Goal: Transaction & Acquisition: Purchase product/service

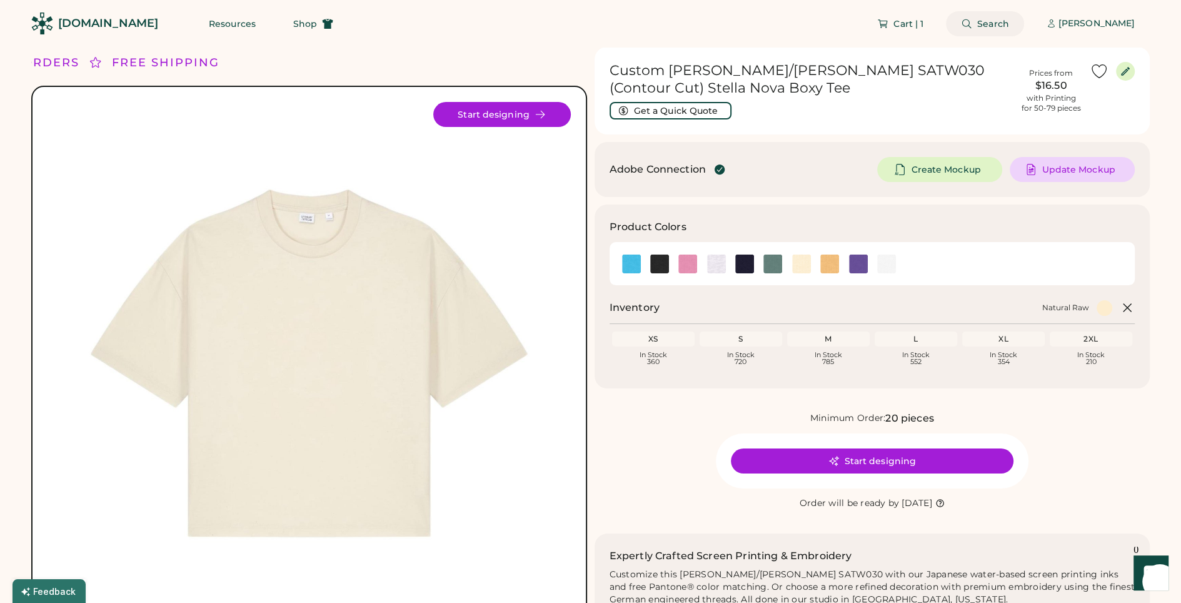
click at [993, 16] on button "Search" at bounding box center [985, 23] width 78 height 25
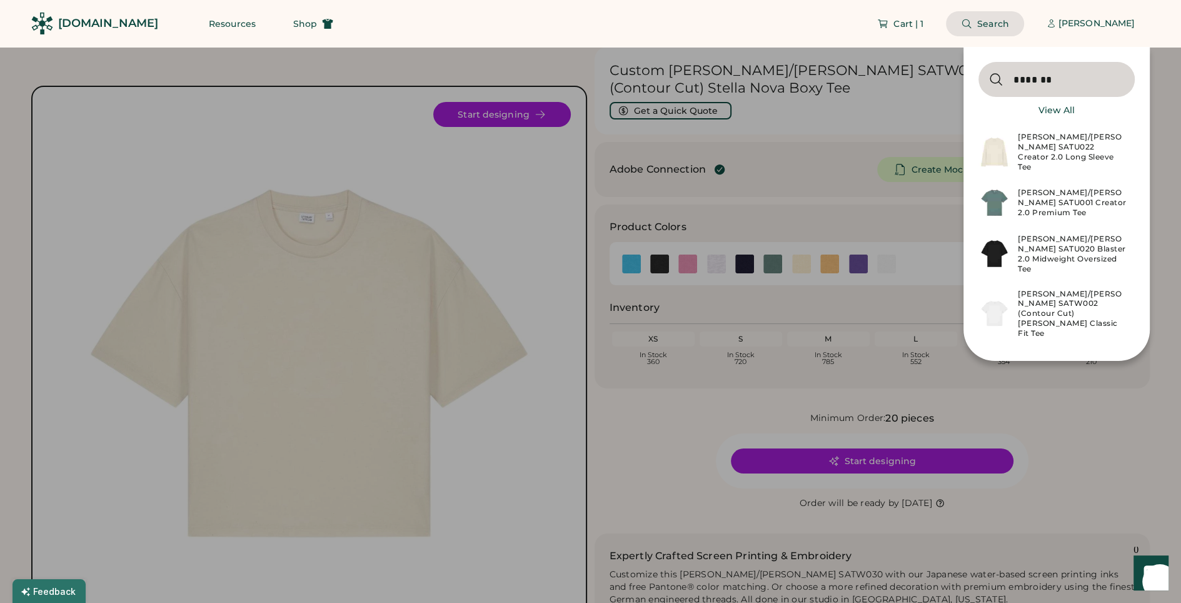
type input "*******"
click at [1055, 199] on div "Stanley/Stella SATU001 Creator 2.0 Premium Tee" at bounding box center [1072, 203] width 109 height 30
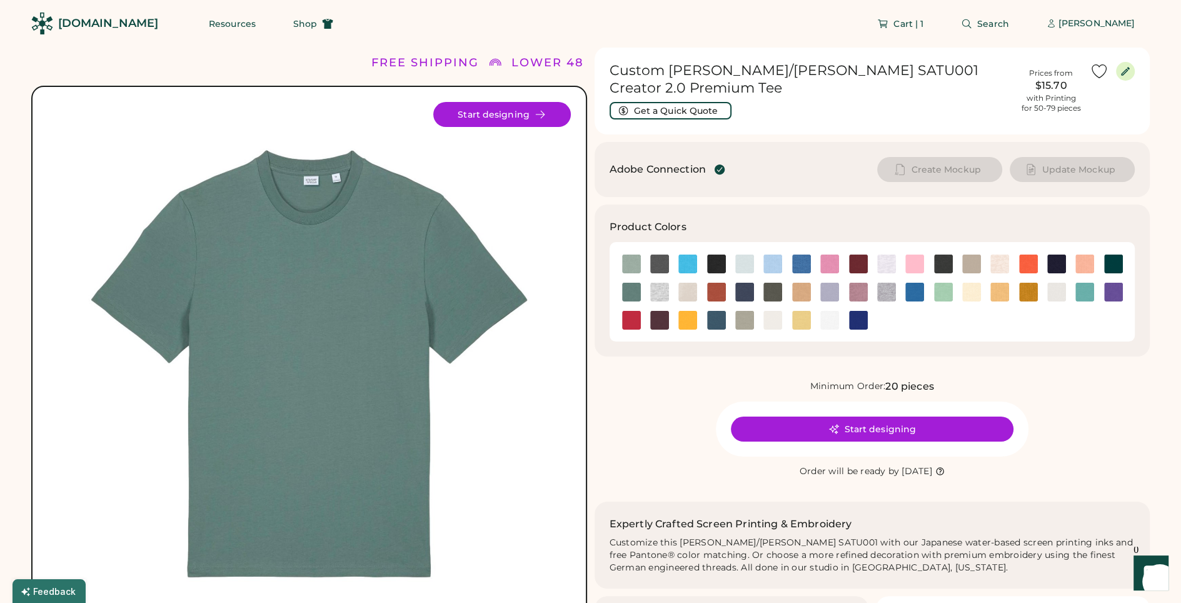
scroll to position [8, 0]
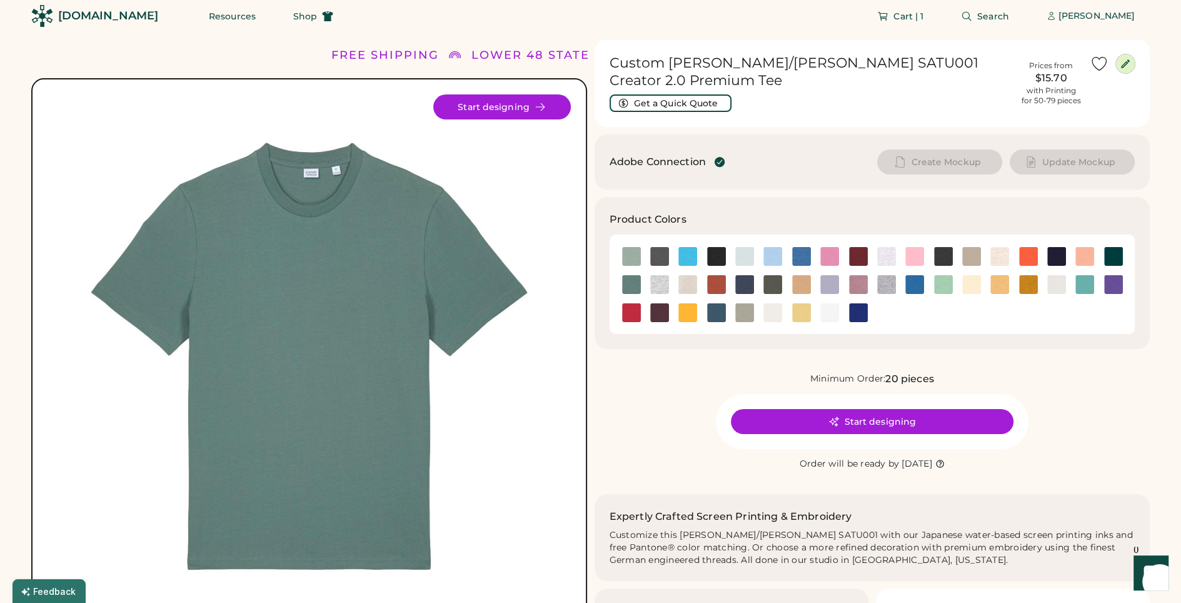
click at [1123, 63] on icon at bounding box center [1125, 63] width 11 height 11
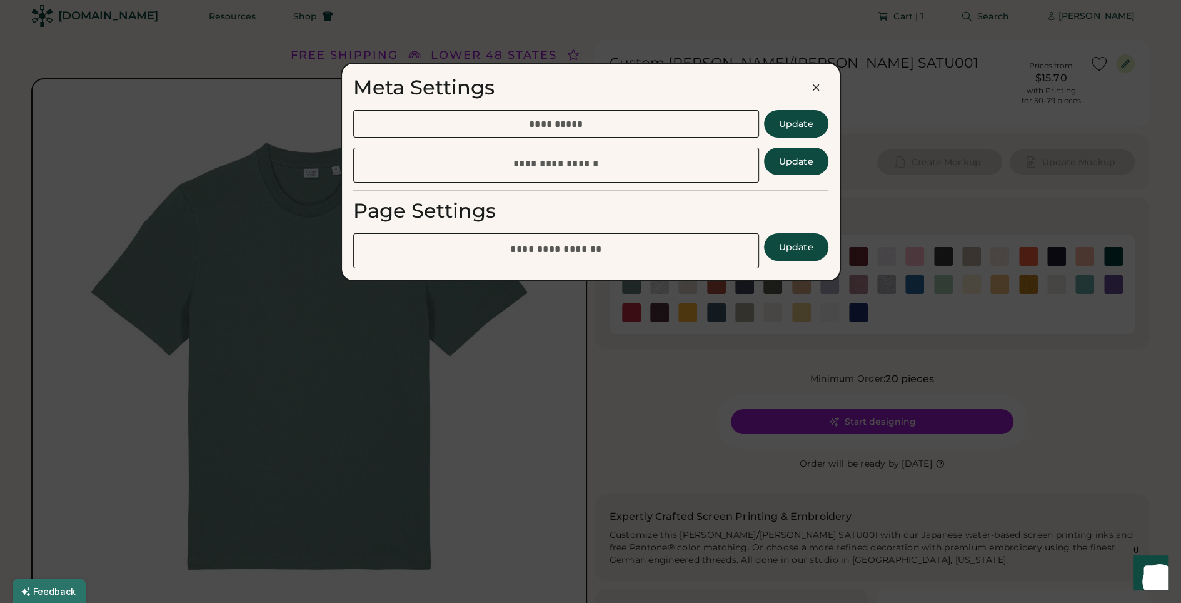
click at [928, 196] on div at bounding box center [590, 301] width 1181 height 603
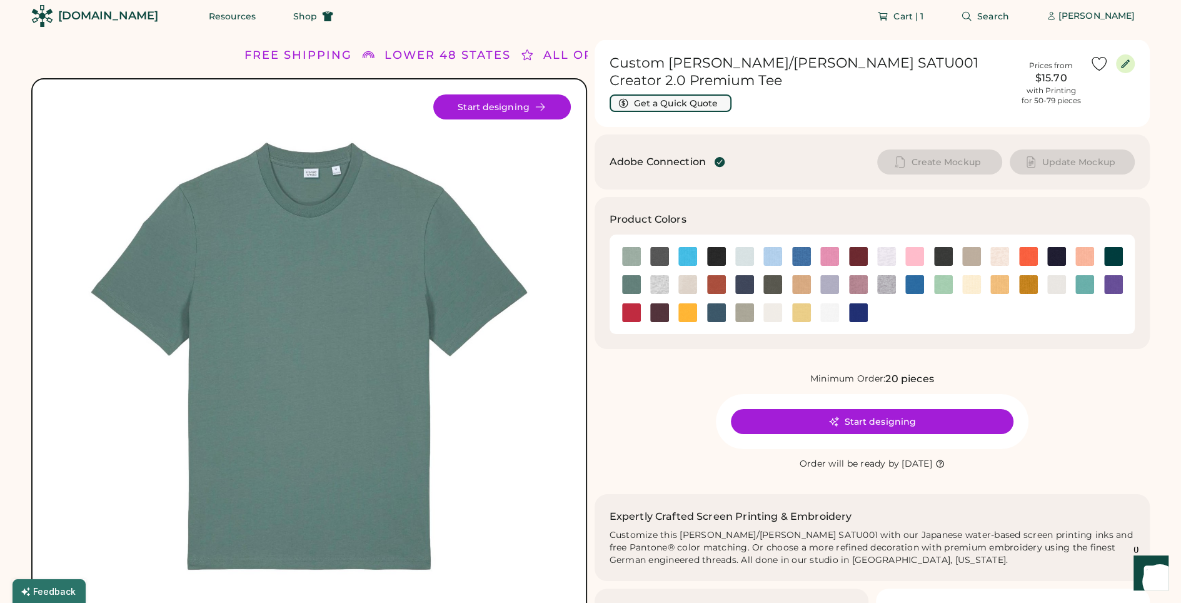
click at [662, 94] on button "Get a Quick Quote" at bounding box center [671, 103] width 122 height 18
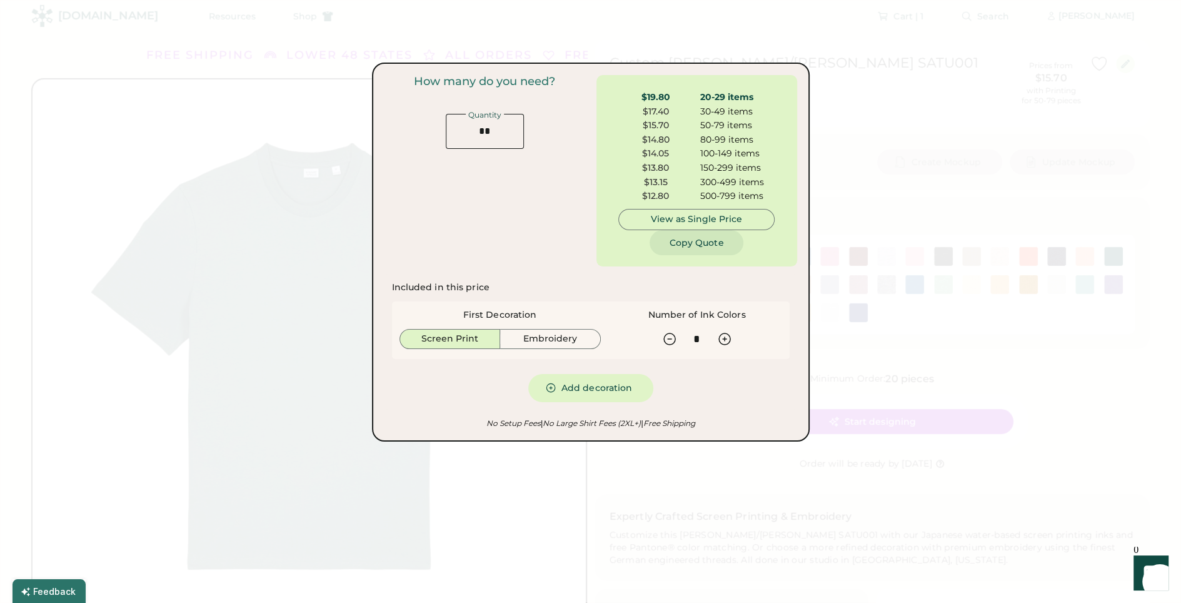
click at [704, 241] on button "Copy Quote" at bounding box center [697, 242] width 94 height 25
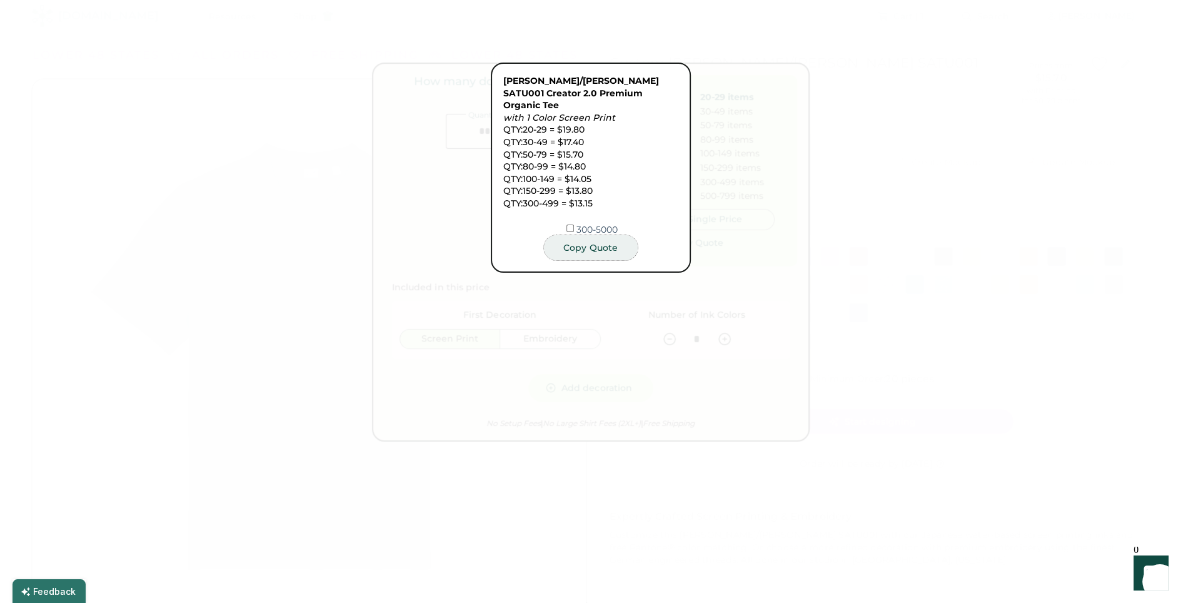
click at [591, 237] on button "Copy Quote" at bounding box center [591, 247] width 94 height 25
click at [986, 509] on div at bounding box center [590, 301] width 1181 height 603
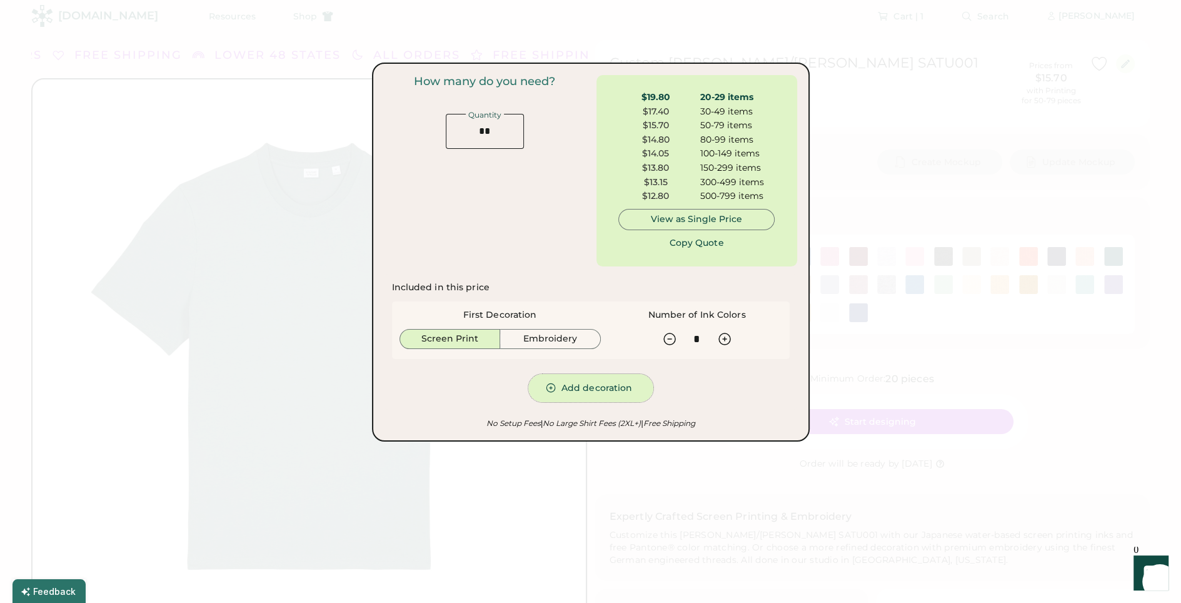
click at [600, 387] on button "Add decoration" at bounding box center [591, 388] width 125 height 28
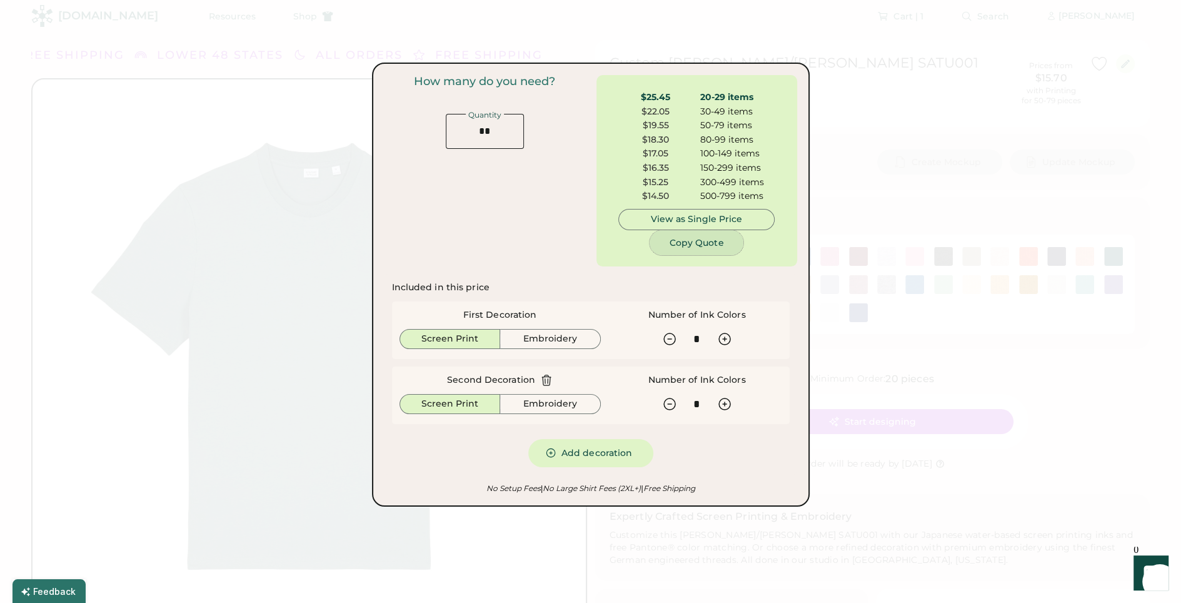
click at [686, 247] on button "Copy Quote" at bounding box center [697, 242] width 94 height 25
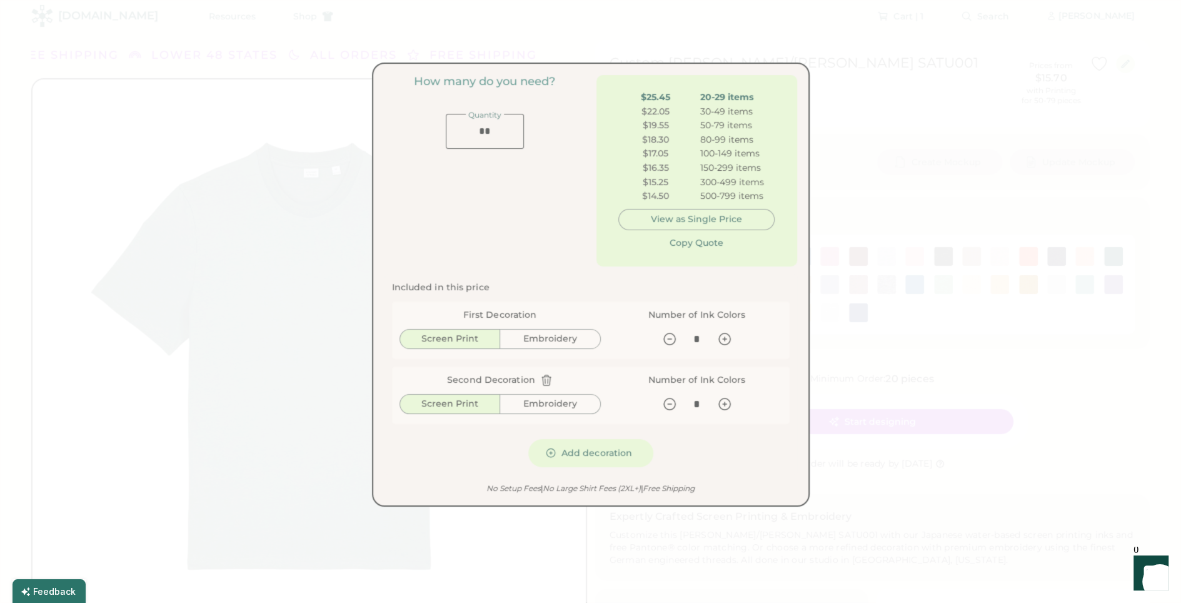
scroll to position [0, 0]
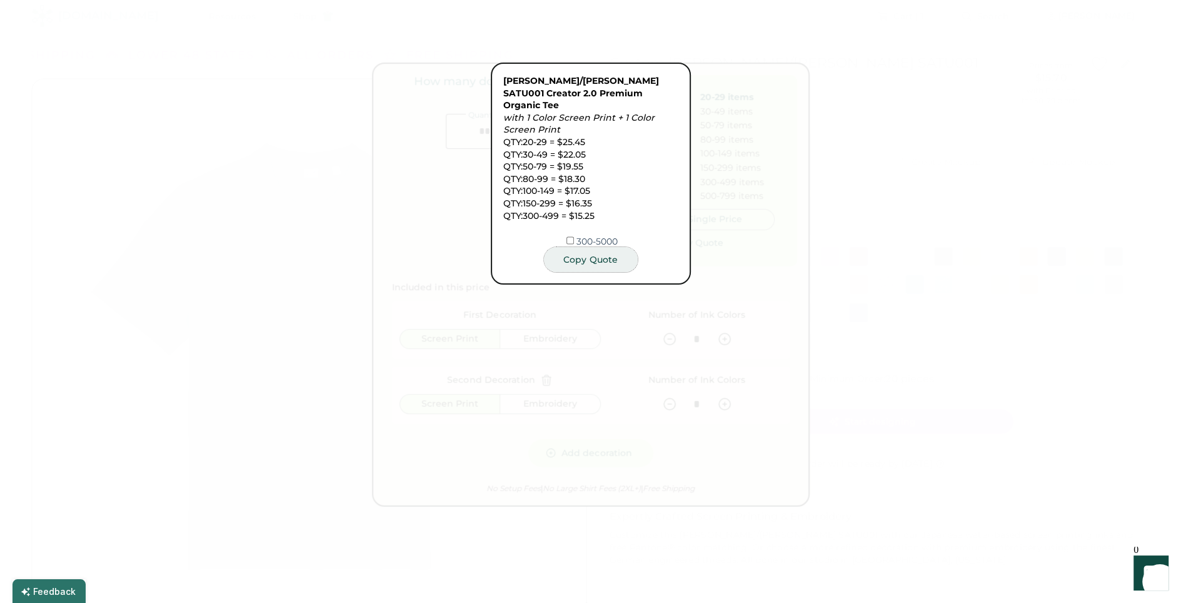
click at [607, 250] on button "Copy Quote" at bounding box center [591, 259] width 94 height 25
click at [412, 403] on div at bounding box center [590, 301] width 1181 height 603
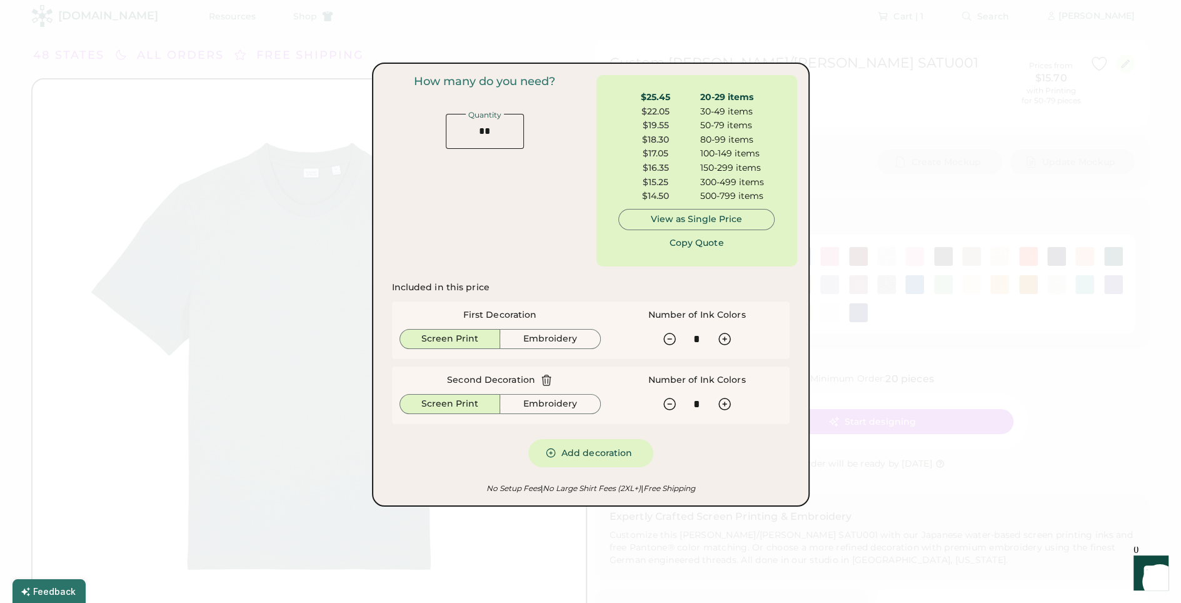
click at [330, 64] on div at bounding box center [590, 301] width 1181 height 603
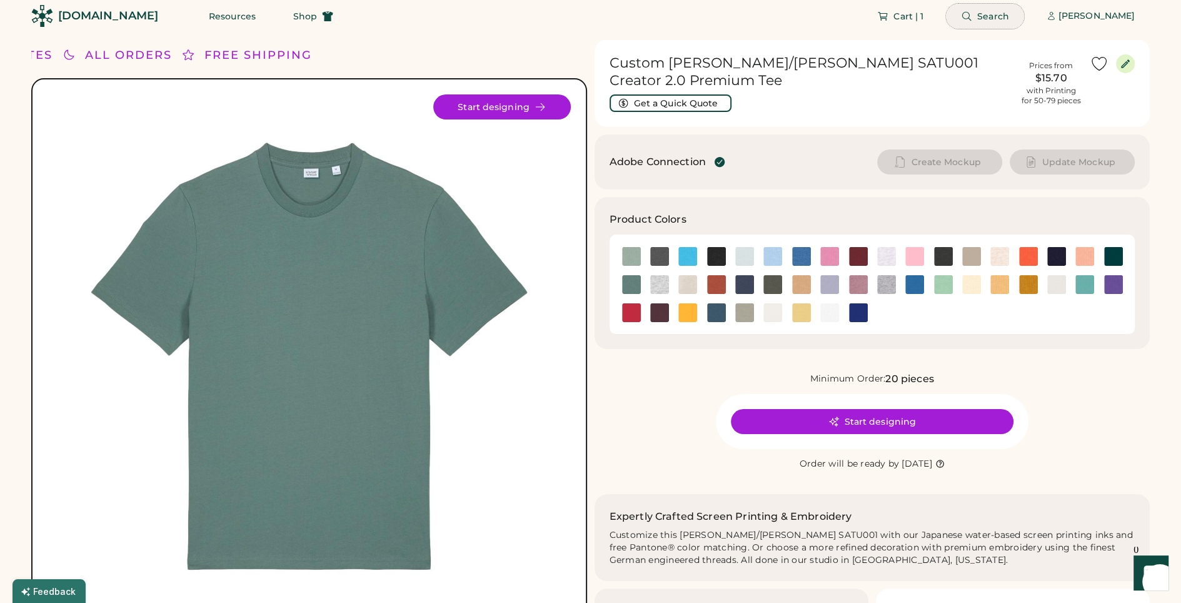
click at [978, 19] on span "Search" at bounding box center [994, 16] width 32 height 9
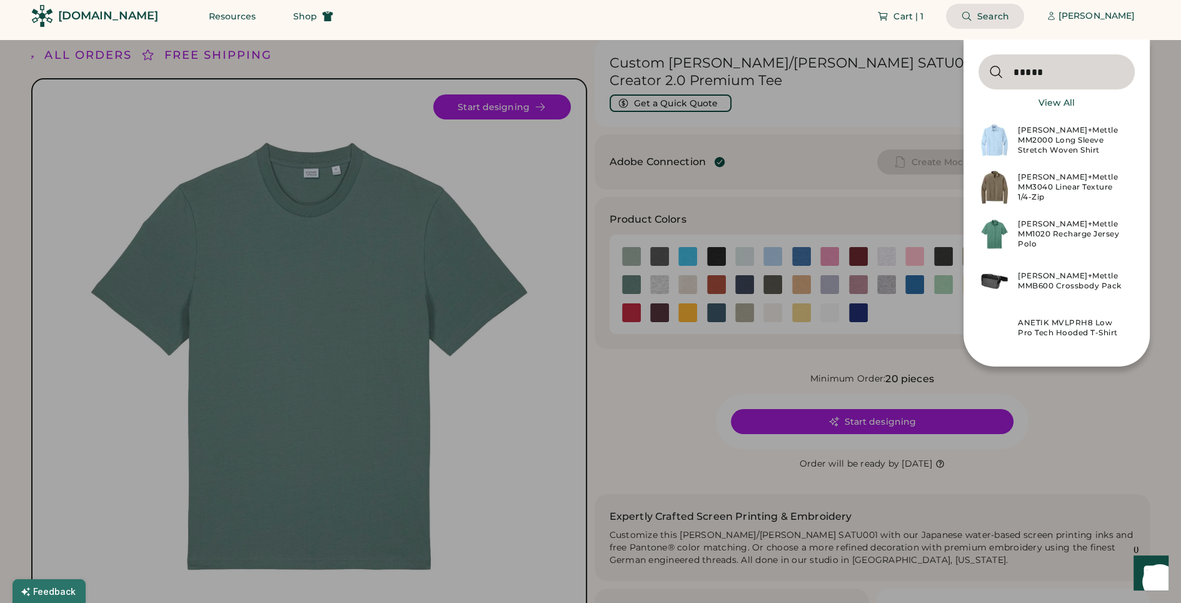
type input "*****"
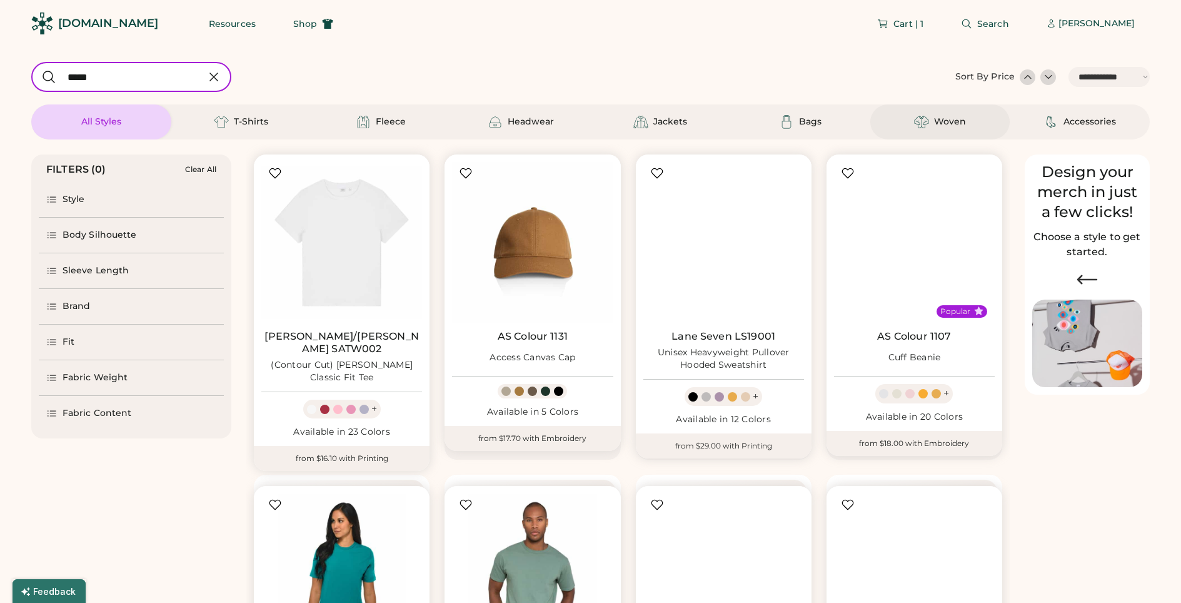
select select "*****"
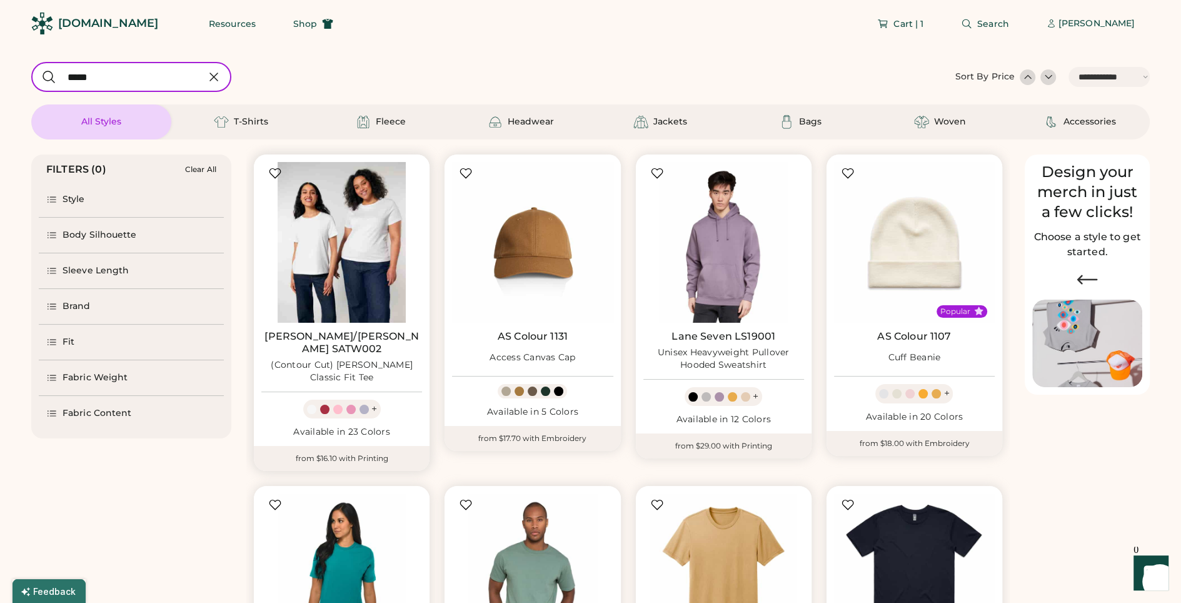
click at [368, 226] on img at bounding box center [341, 242] width 161 height 161
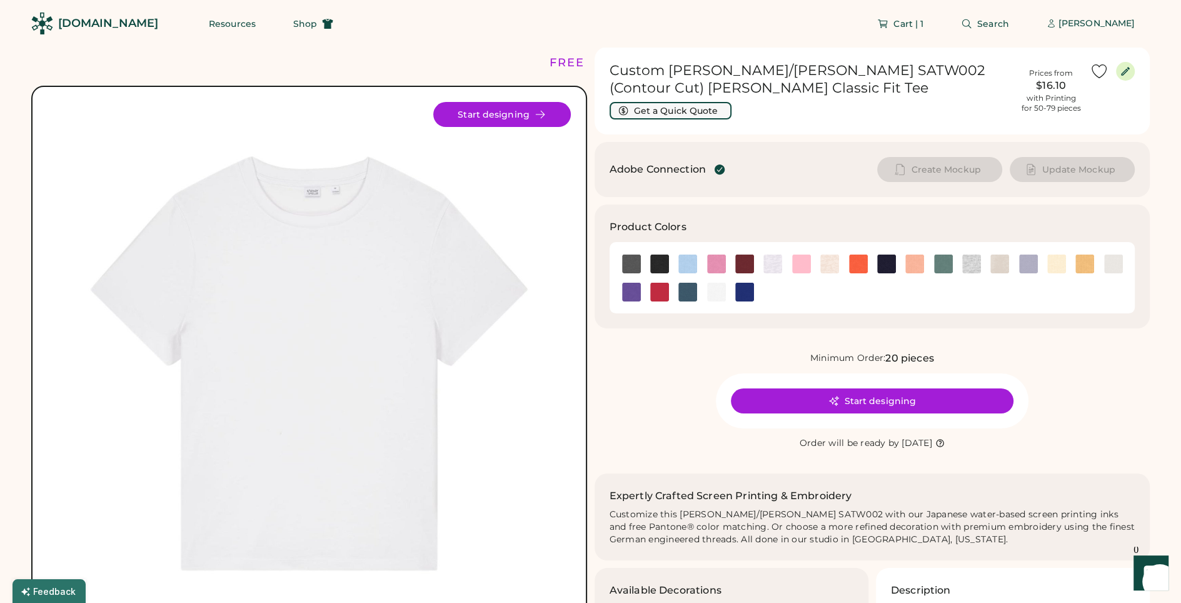
click at [672, 114] on button "Get a Quick Quote" at bounding box center [671, 111] width 122 height 18
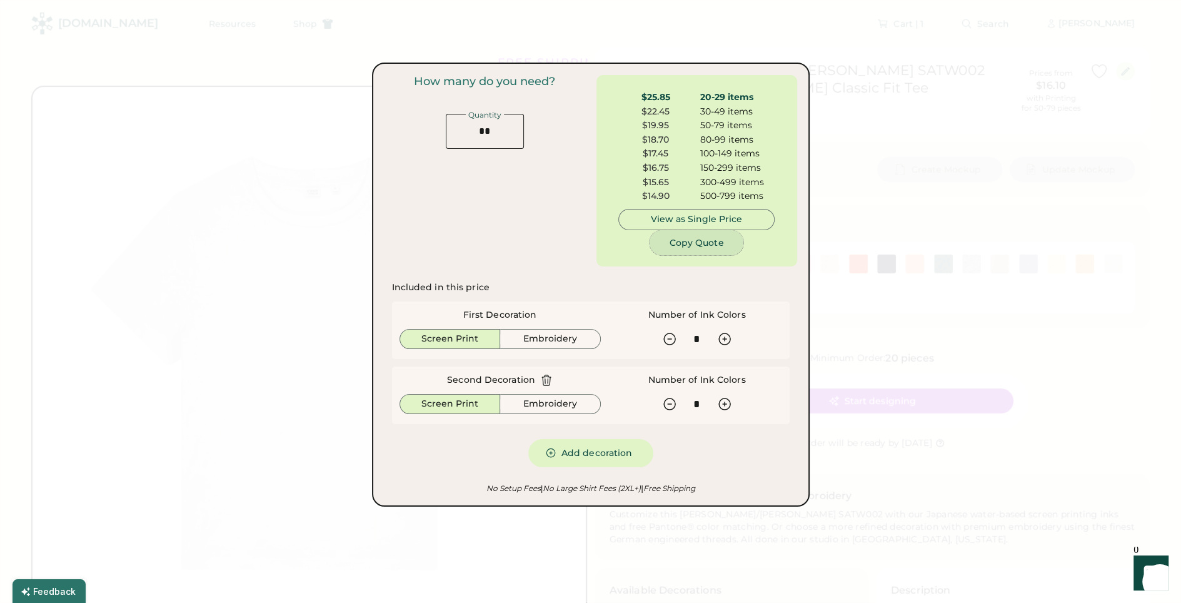
click at [677, 241] on button "Copy Quote" at bounding box center [697, 242] width 94 height 25
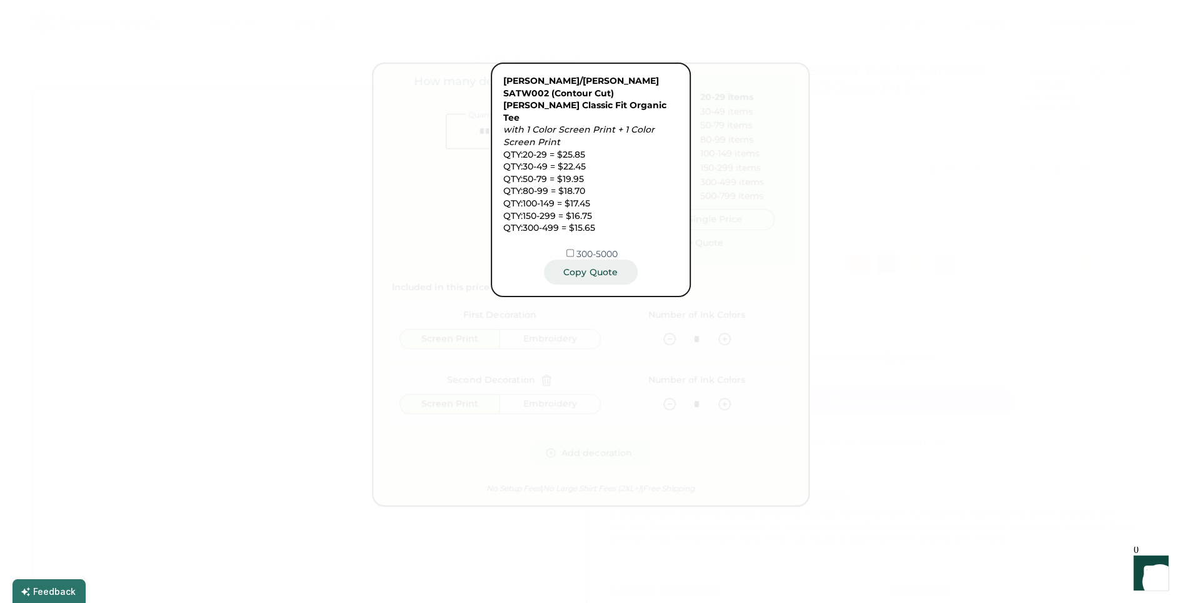
click at [594, 260] on button "Copy Quote" at bounding box center [591, 272] width 94 height 25
click at [620, 306] on div at bounding box center [590, 301] width 1181 height 603
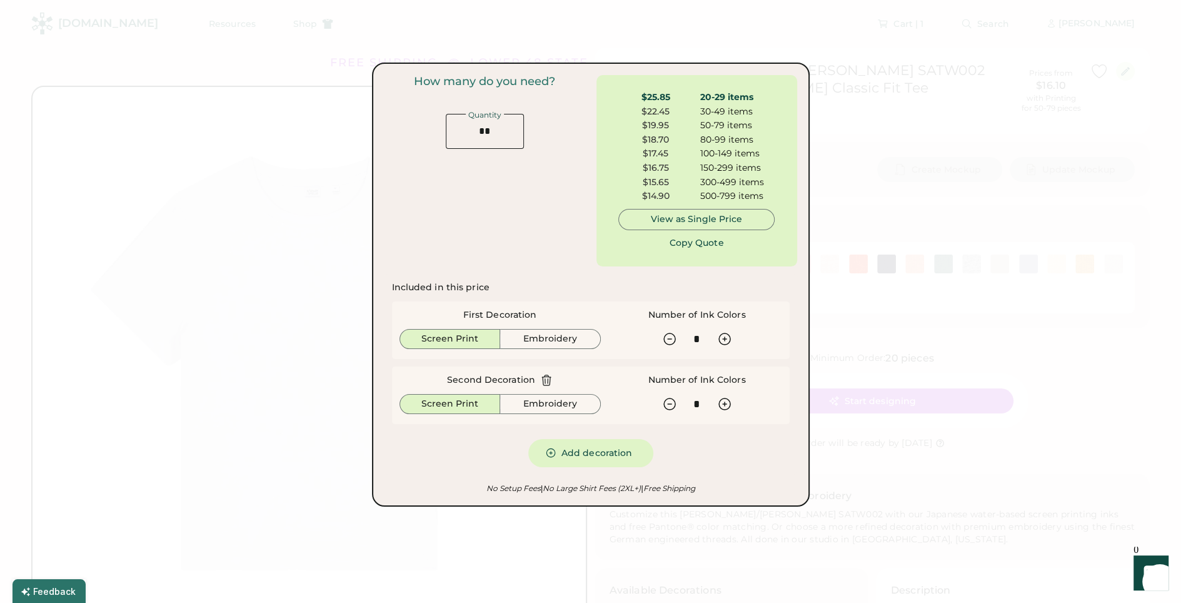
click at [542, 384] on icon at bounding box center [546, 380] width 9 height 10
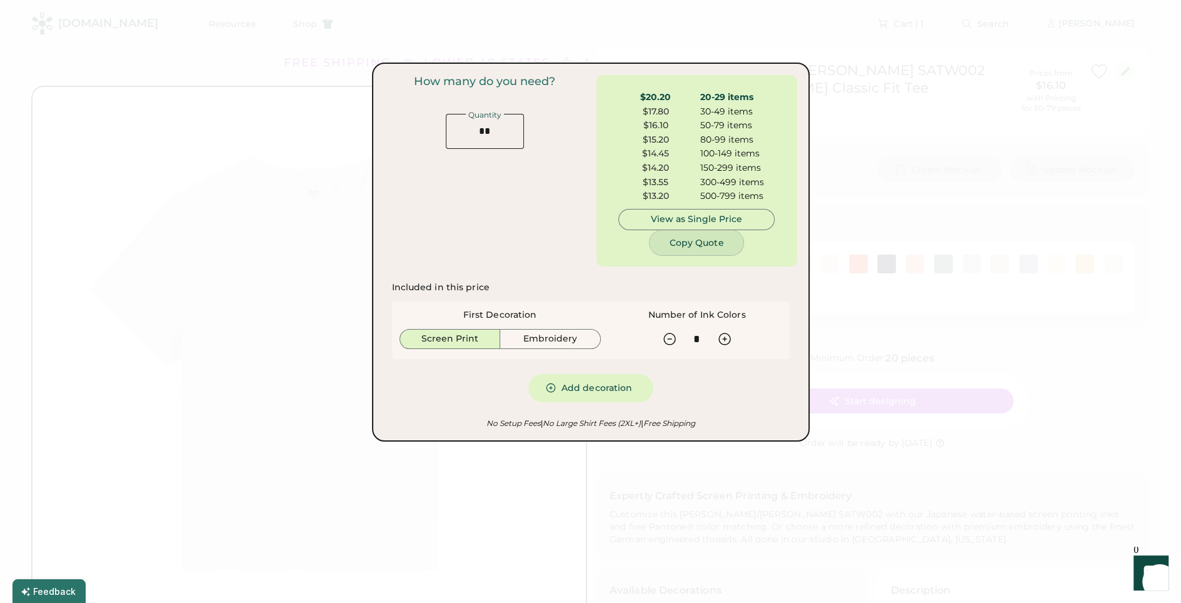
click at [691, 241] on button "Copy Quote" at bounding box center [697, 242] width 94 height 25
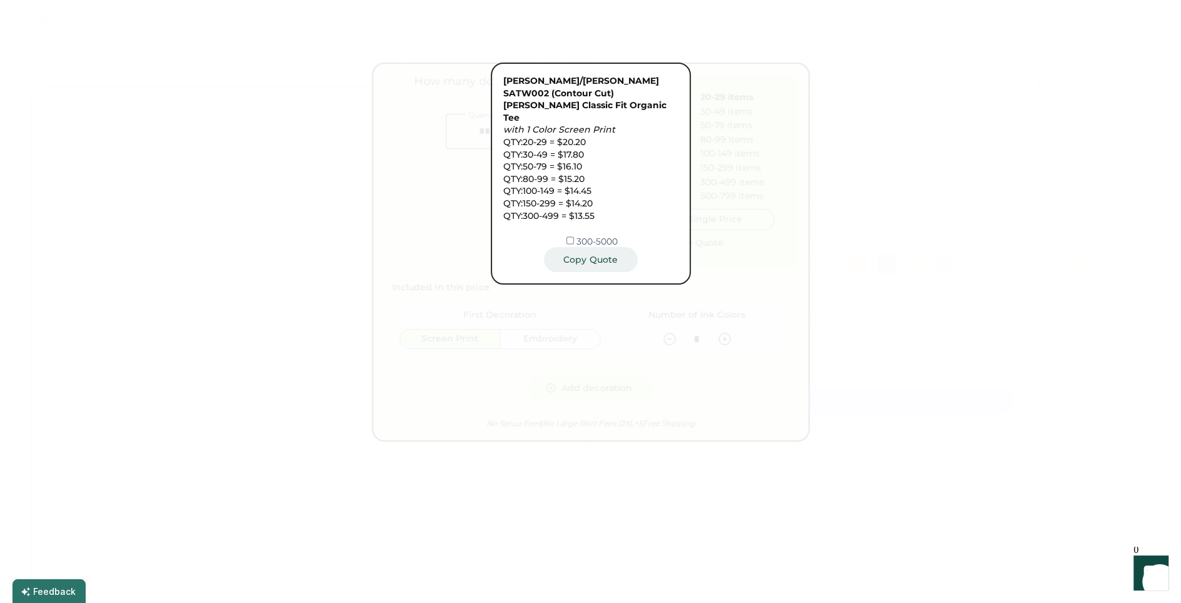
click at [614, 247] on button "Copy Quote" at bounding box center [591, 259] width 94 height 25
click at [662, 474] on div at bounding box center [590, 301] width 1181 height 603
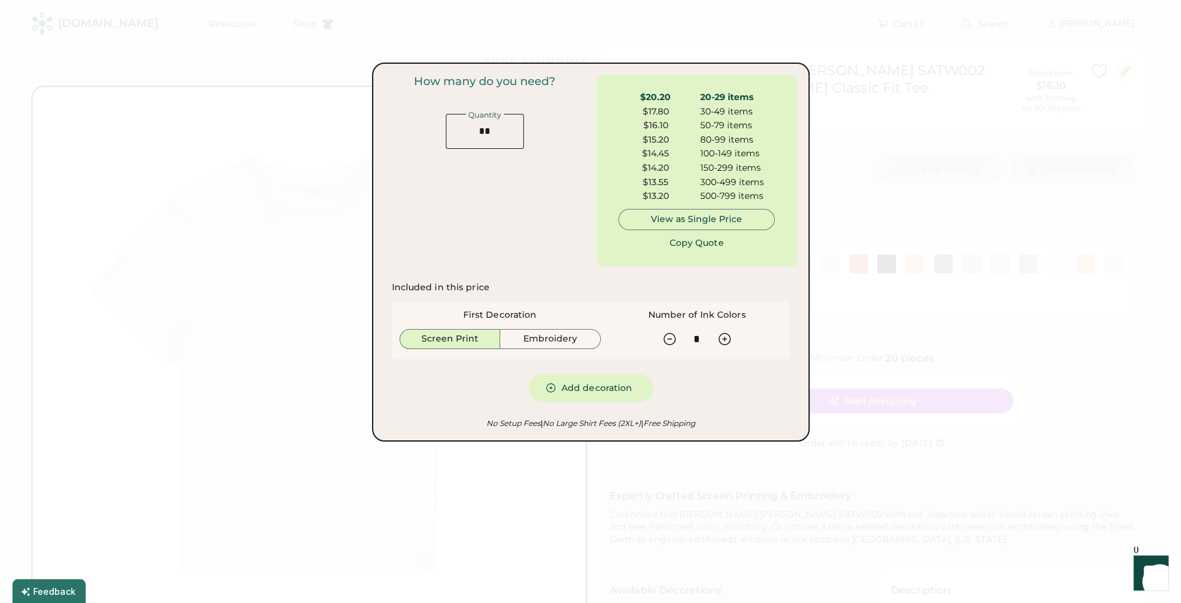
click at [662, 474] on body "FREE SHIPPING LOWER 48 STATES ALL ORDERS FREE SHIPPING LOWER 48 STATES ALL ORDE…" at bounding box center [590, 301] width 1181 height 603
click at [614, 472] on div at bounding box center [590, 301] width 1181 height 603
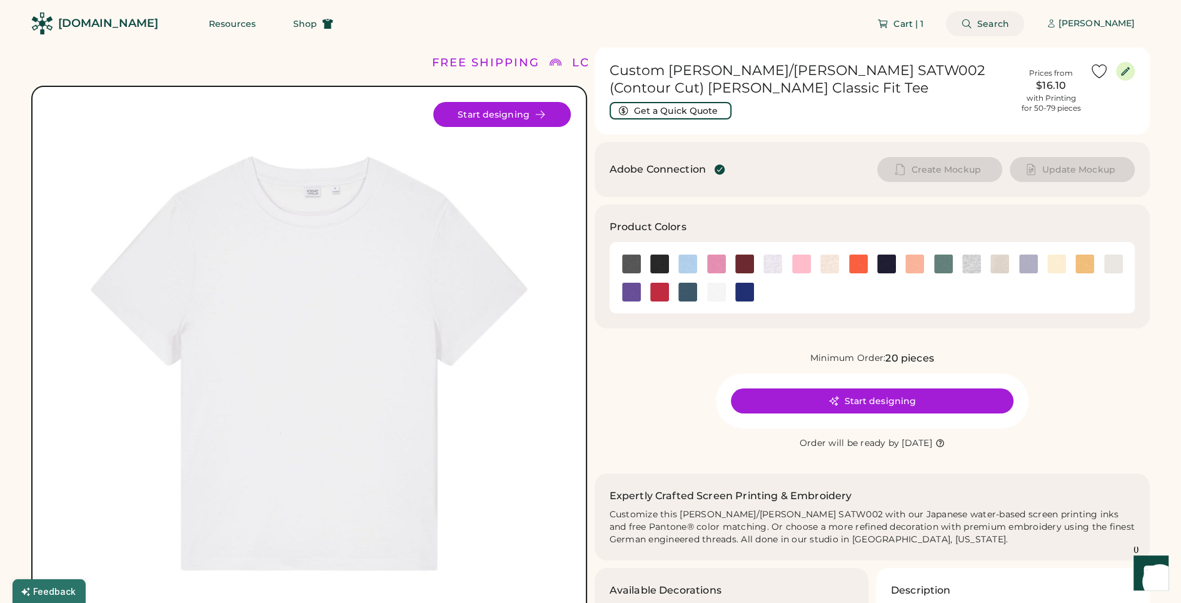
click at [994, 28] on button "Search" at bounding box center [985, 23] width 78 height 25
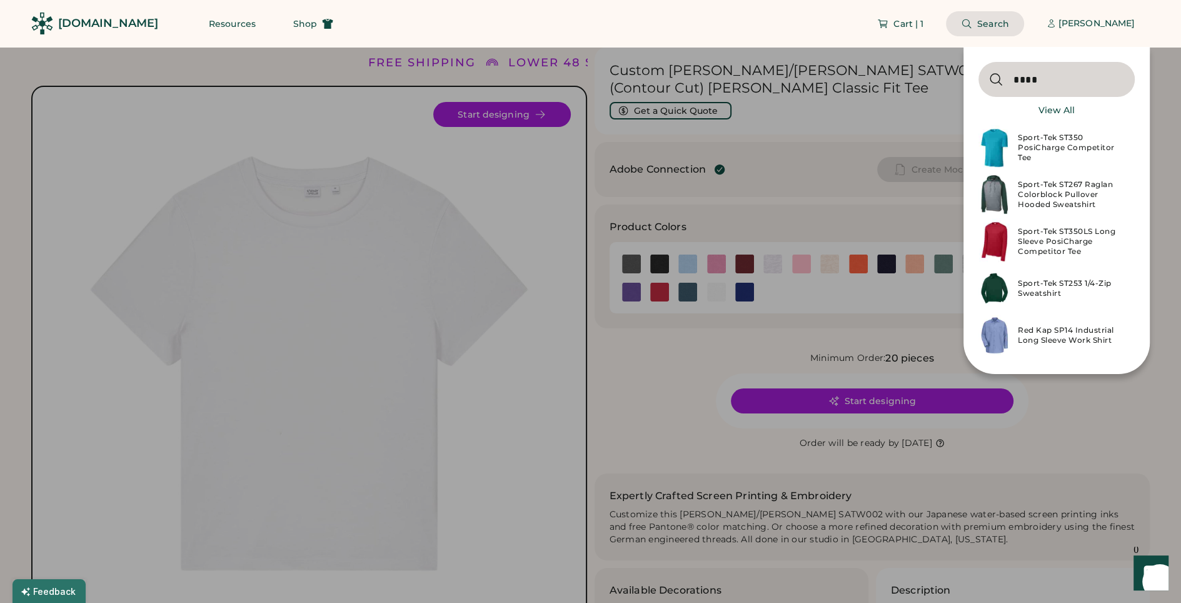
type input "****"
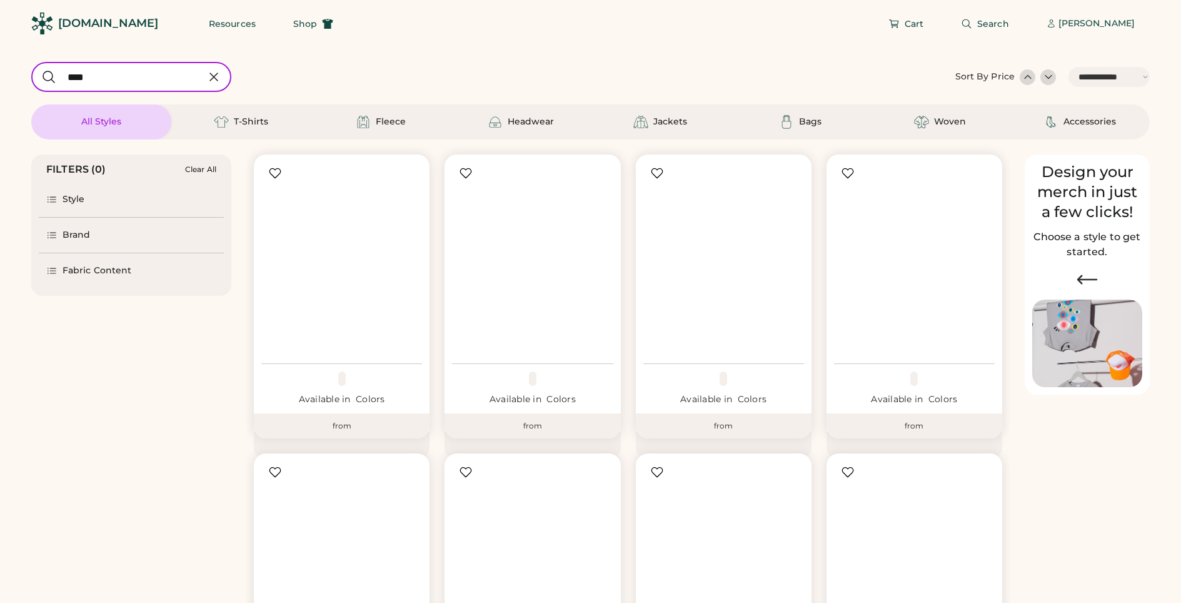
select select "*****"
select select "*"
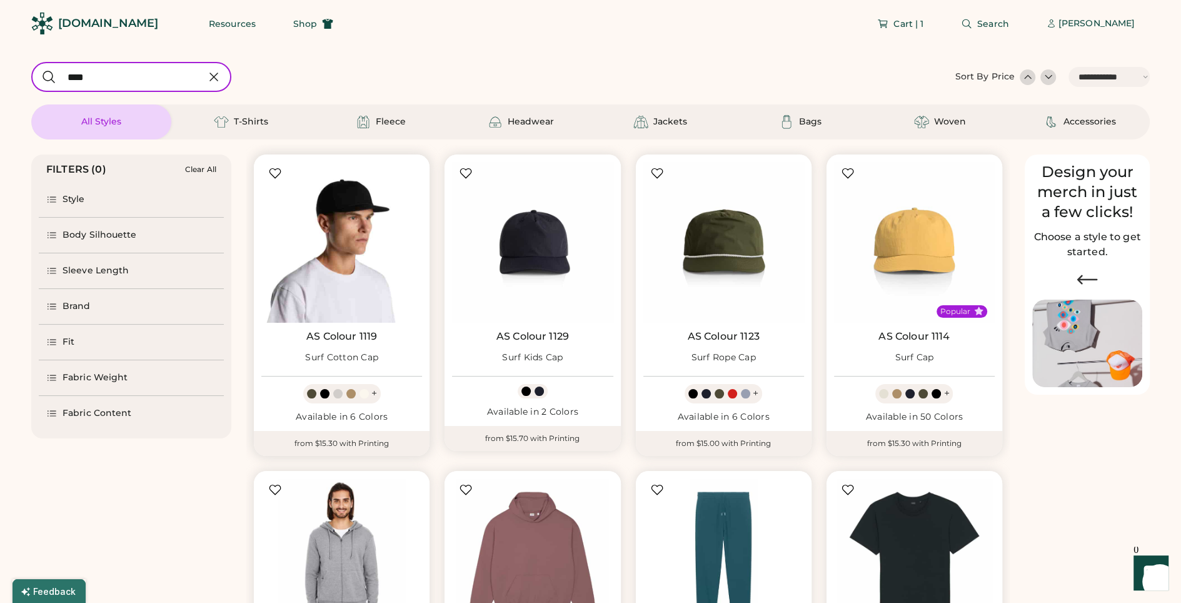
click at [374, 245] on img at bounding box center [341, 242] width 161 height 161
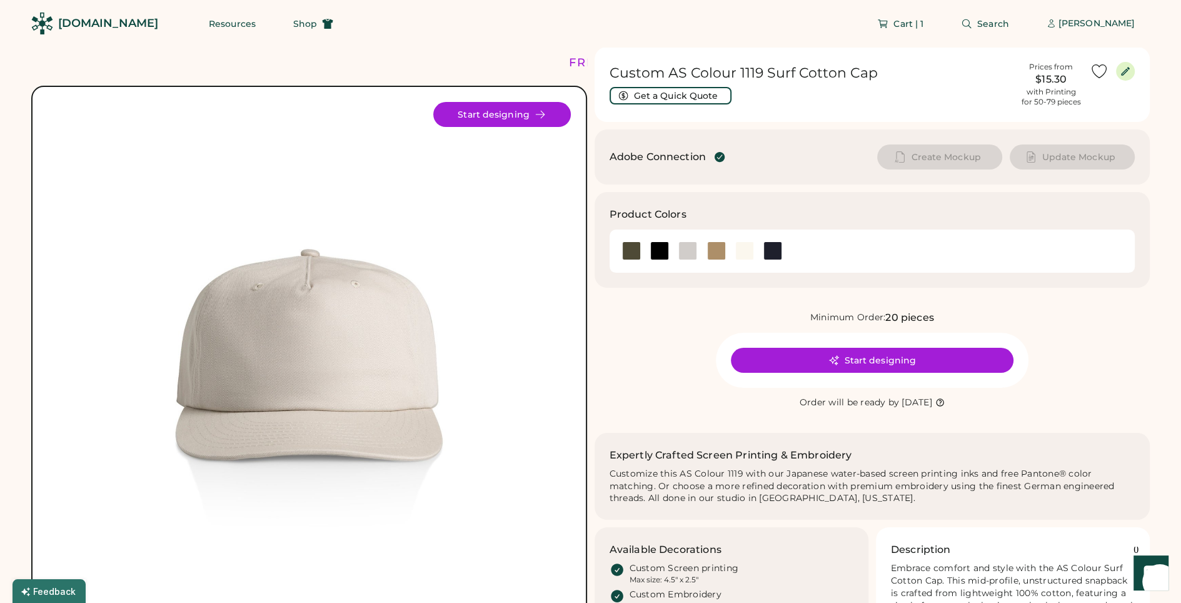
scroll to position [19, 0]
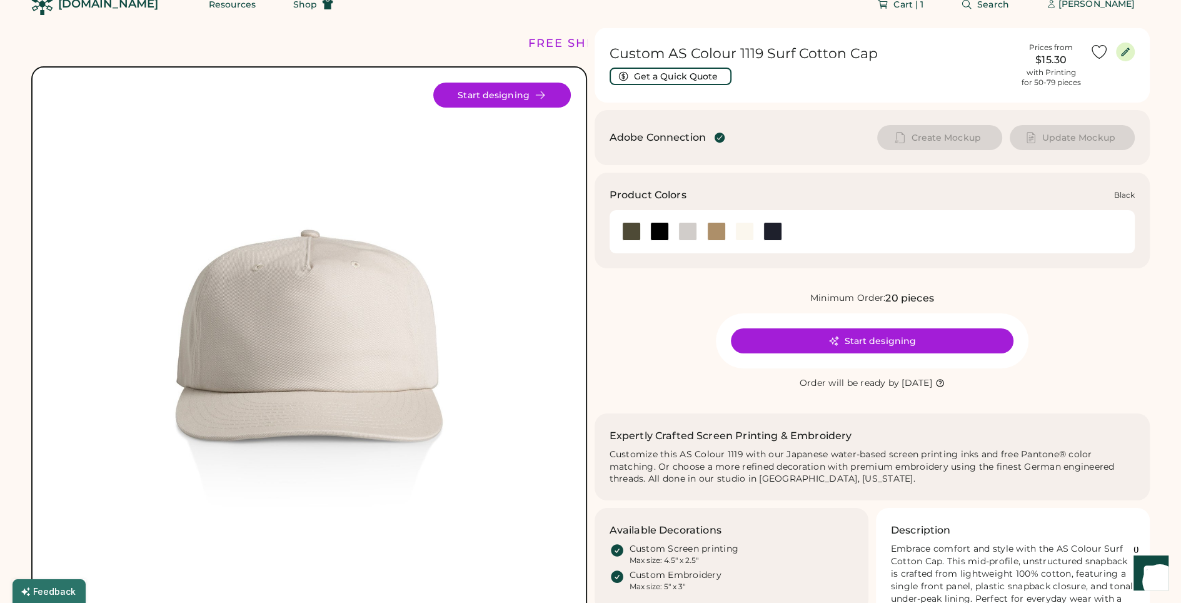
click at [657, 232] on div at bounding box center [659, 231] width 19 height 19
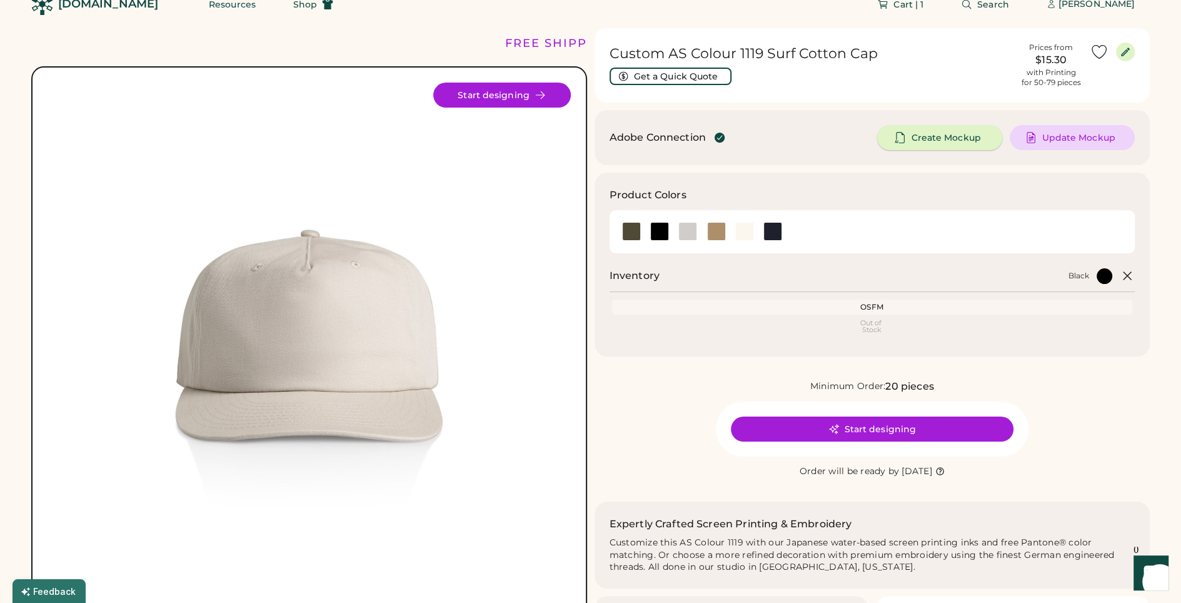
click at [941, 142] on span "Create Mockup" at bounding box center [945, 137] width 69 height 9
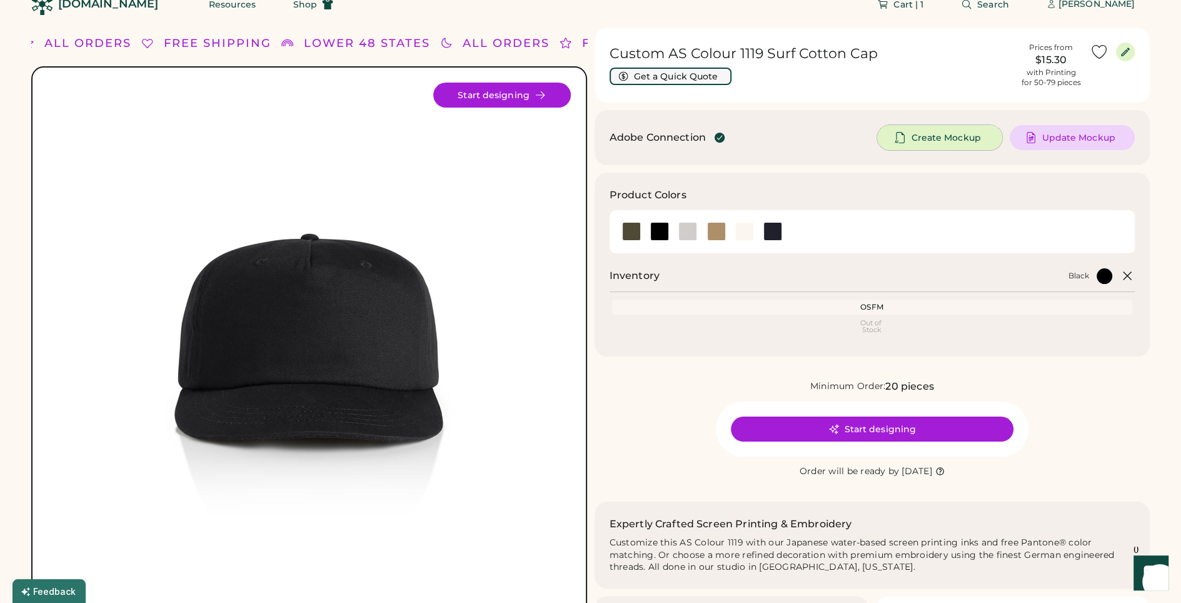
click at [684, 80] on button "Get a Quick Quote" at bounding box center [671, 77] width 122 height 18
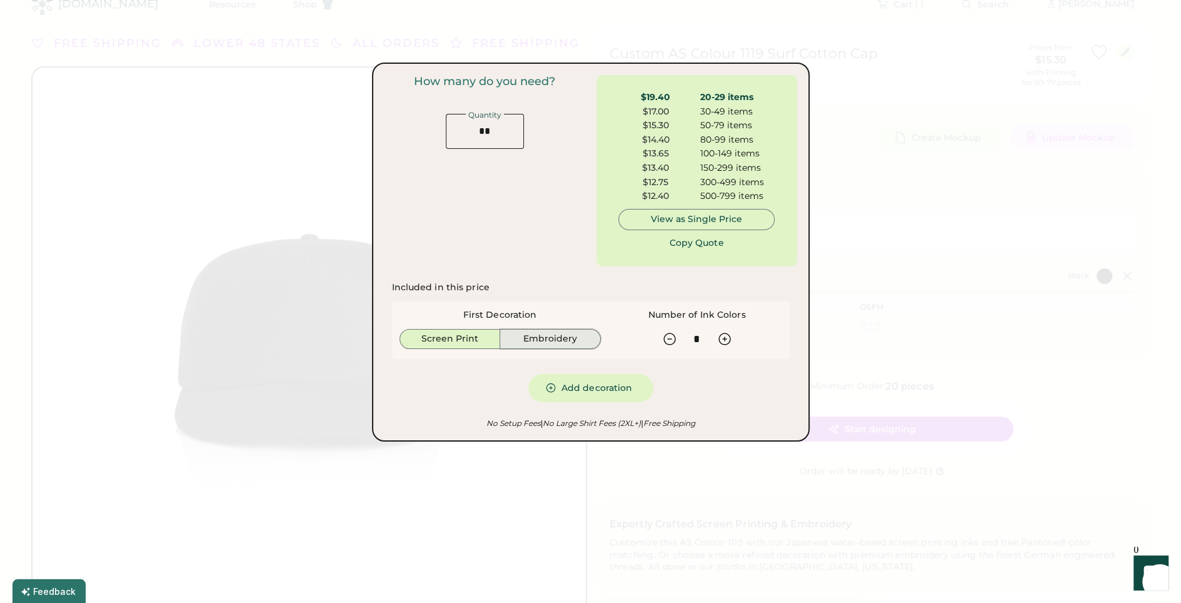
click at [590, 335] on button "Embroidery" at bounding box center [550, 339] width 101 height 20
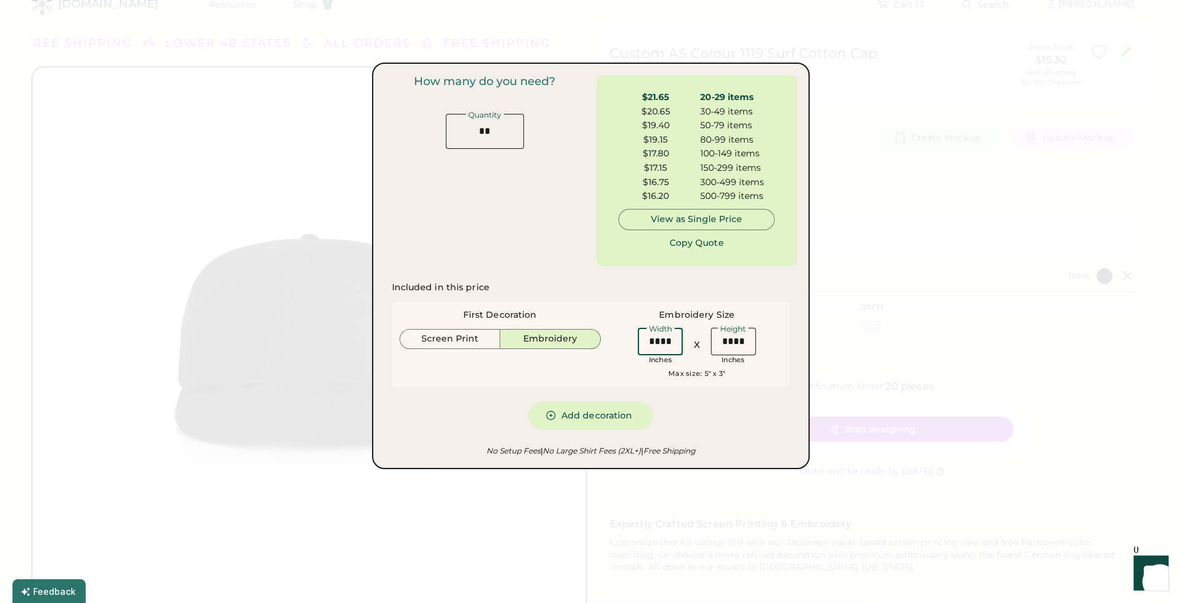
drag, startPoint x: 672, startPoint y: 338, endPoint x: 600, endPoint y: 324, distance: 74.0
click at [600, 324] on div "First Decoration Screen Print Embroidery Embroidery Size Width Inches X Height …" at bounding box center [591, 343] width 398 height 85
type input "****"
drag, startPoint x: 746, startPoint y: 342, endPoint x: 652, endPoint y: 335, distance: 94.1
click at [660, 337] on div "Width Inches X Height Inches" at bounding box center [697, 345] width 125 height 40
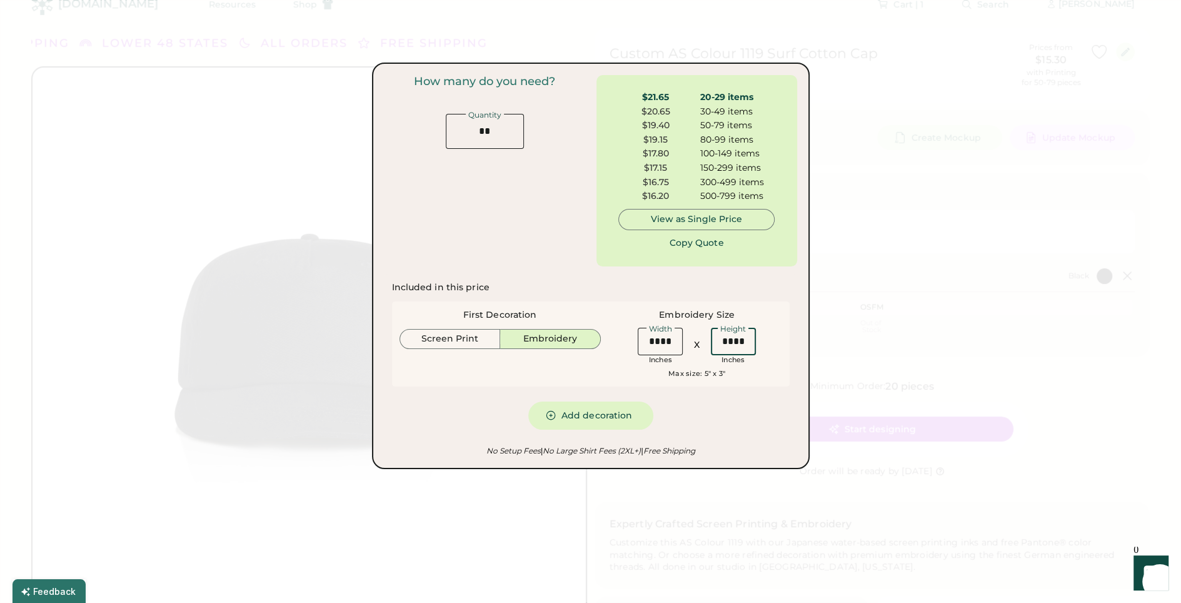
type input "****"
click at [727, 433] on div "Included in this price First Decoration Screen Print Embroidery Embroidery Size…" at bounding box center [591, 355] width 413 height 163
click at [711, 241] on button "Copy Quote" at bounding box center [697, 242] width 94 height 25
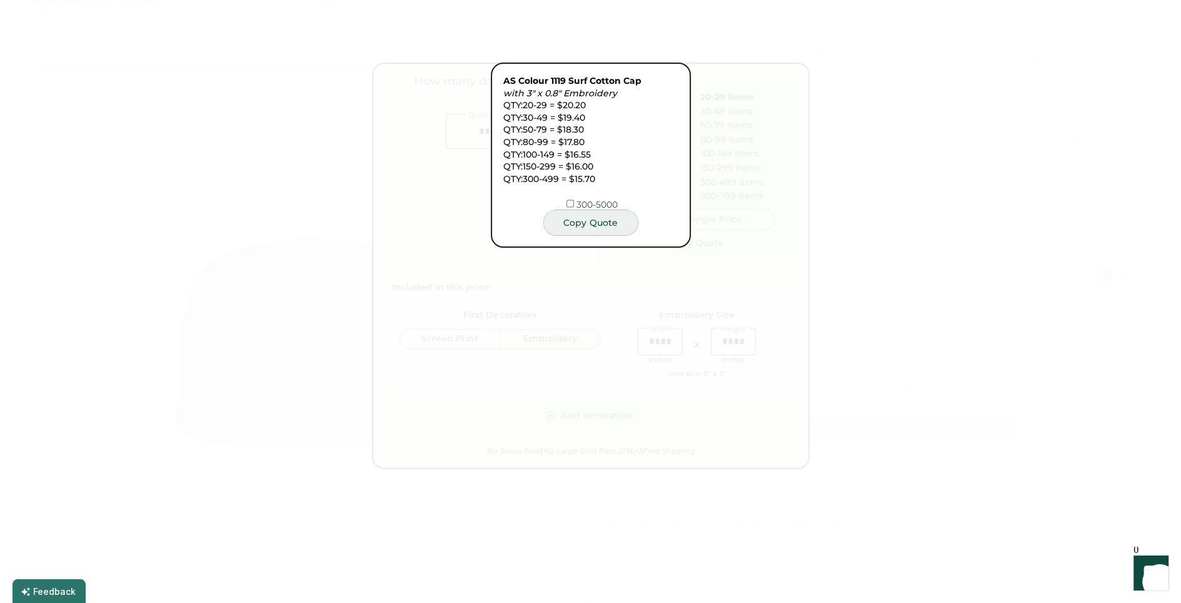
click at [598, 221] on button "Copy Quote" at bounding box center [591, 222] width 94 height 25
click at [953, 550] on div at bounding box center [590, 301] width 1181 height 603
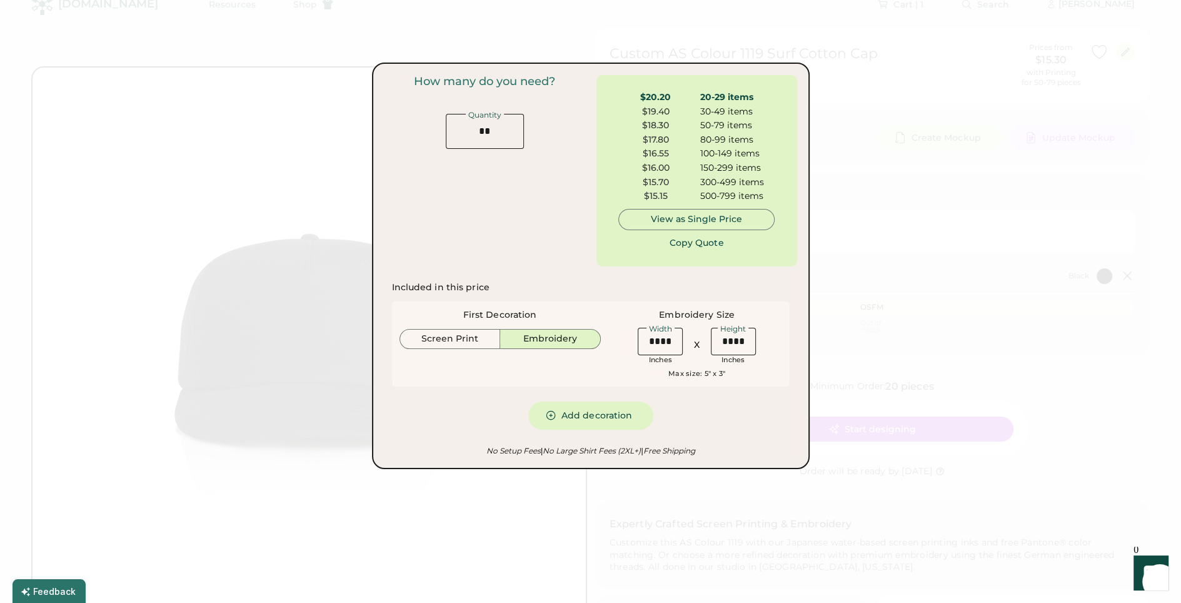
click at [881, 507] on div at bounding box center [590, 301] width 1181 height 603
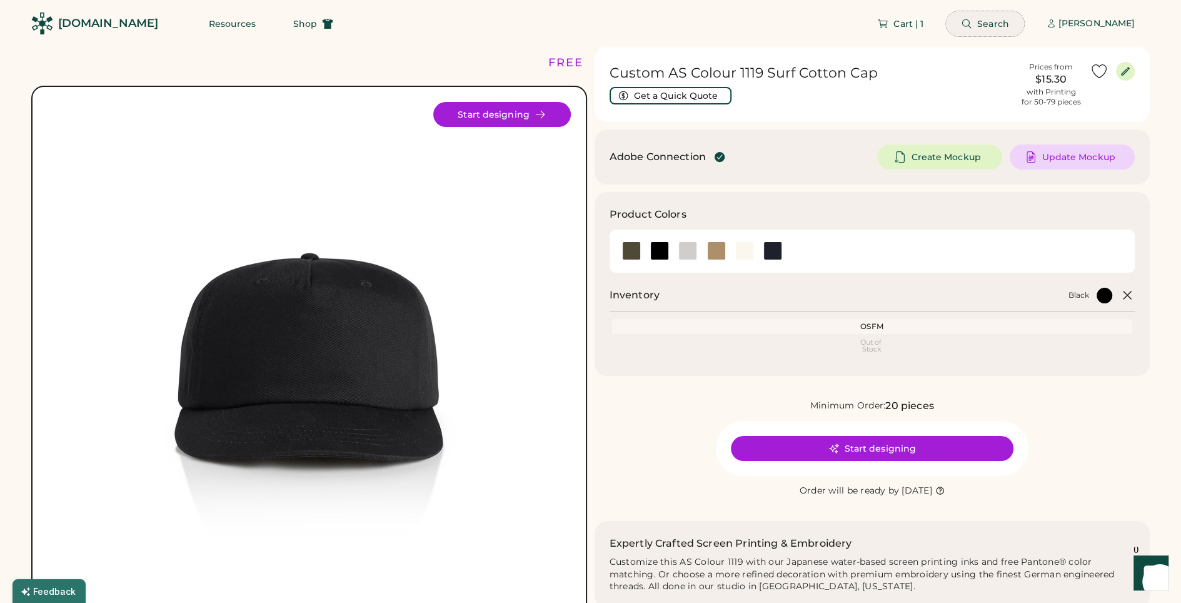
click at [993, 29] on button "Search" at bounding box center [985, 23] width 78 height 25
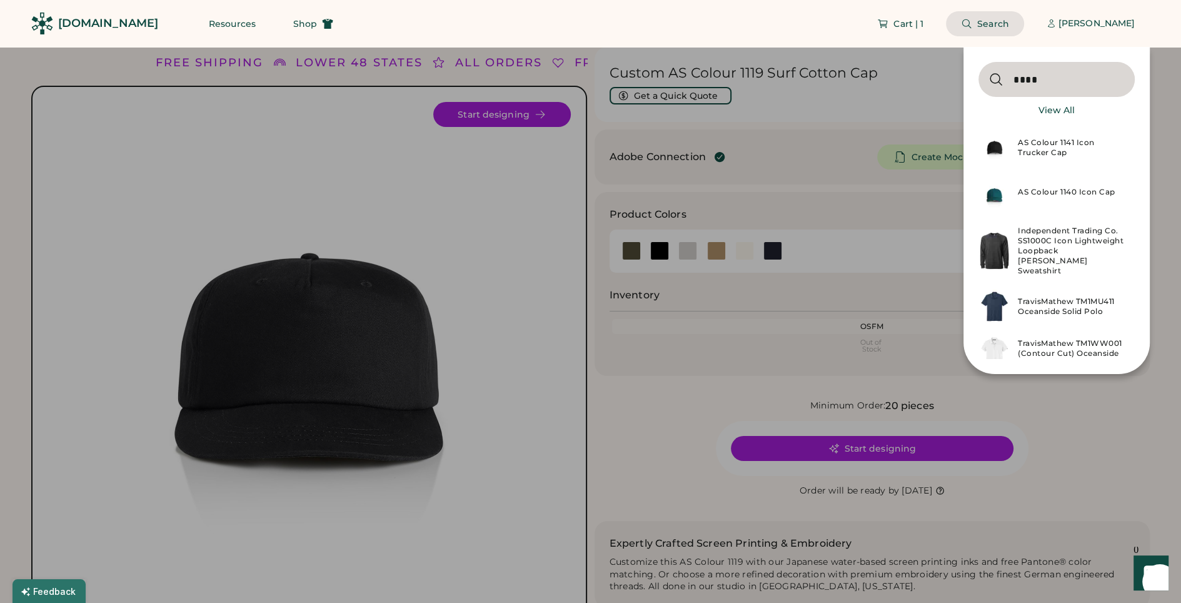
scroll to position [7, 0]
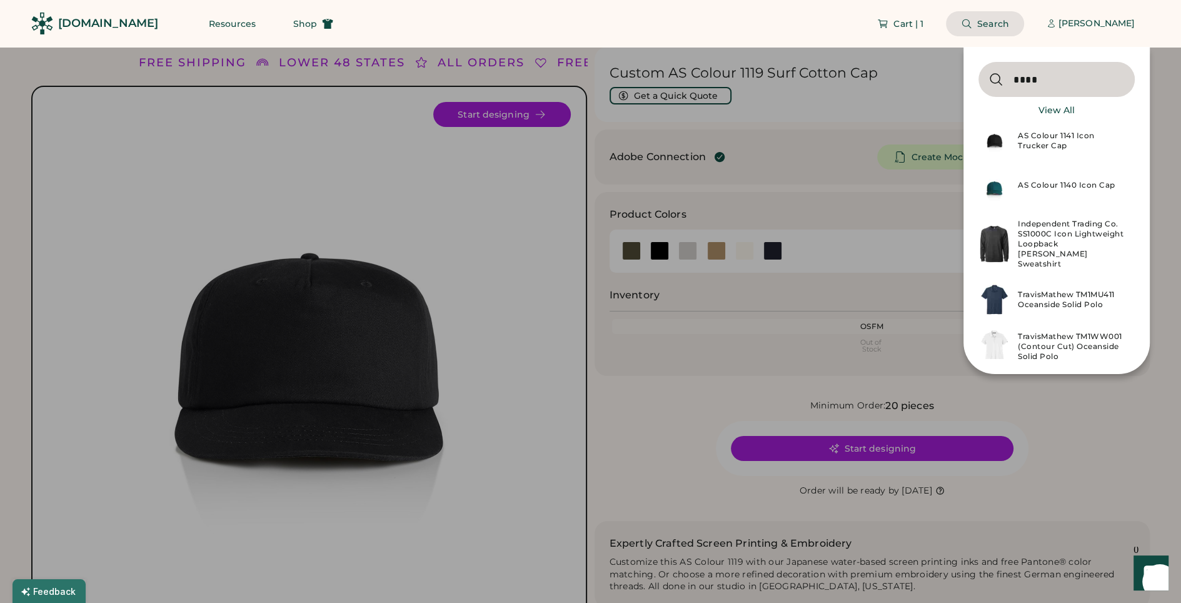
type input "****"
click at [1056, 148] on div "AS Colour 1141 Icon Trucker Cap" at bounding box center [1072, 141] width 109 height 20
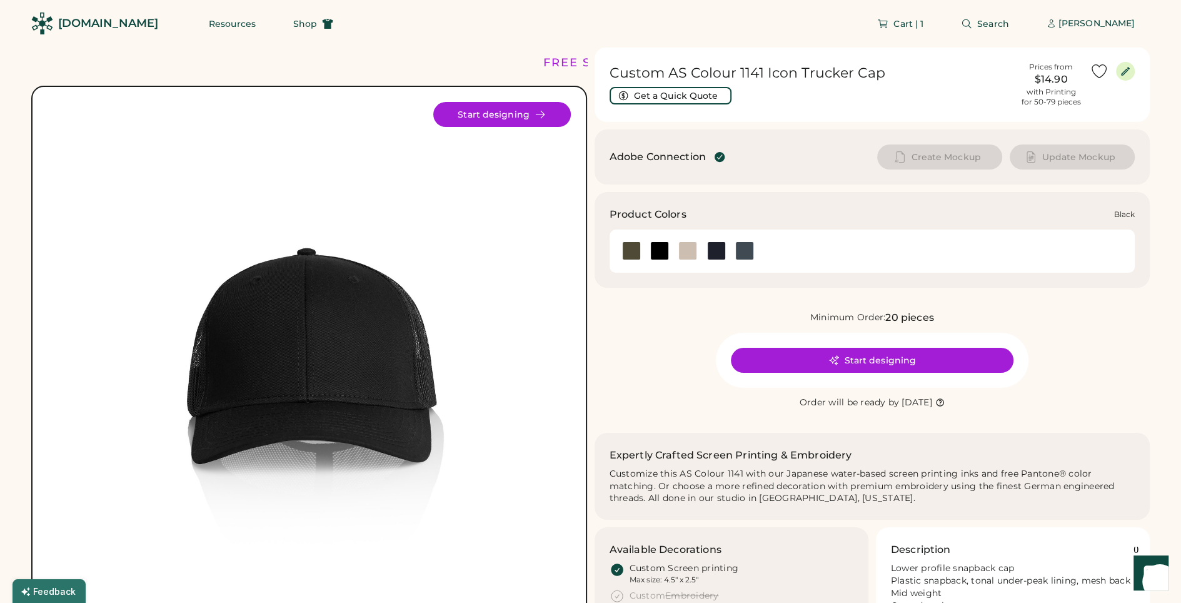
click at [657, 249] on div at bounding box center [659, 250] width 19 height 19
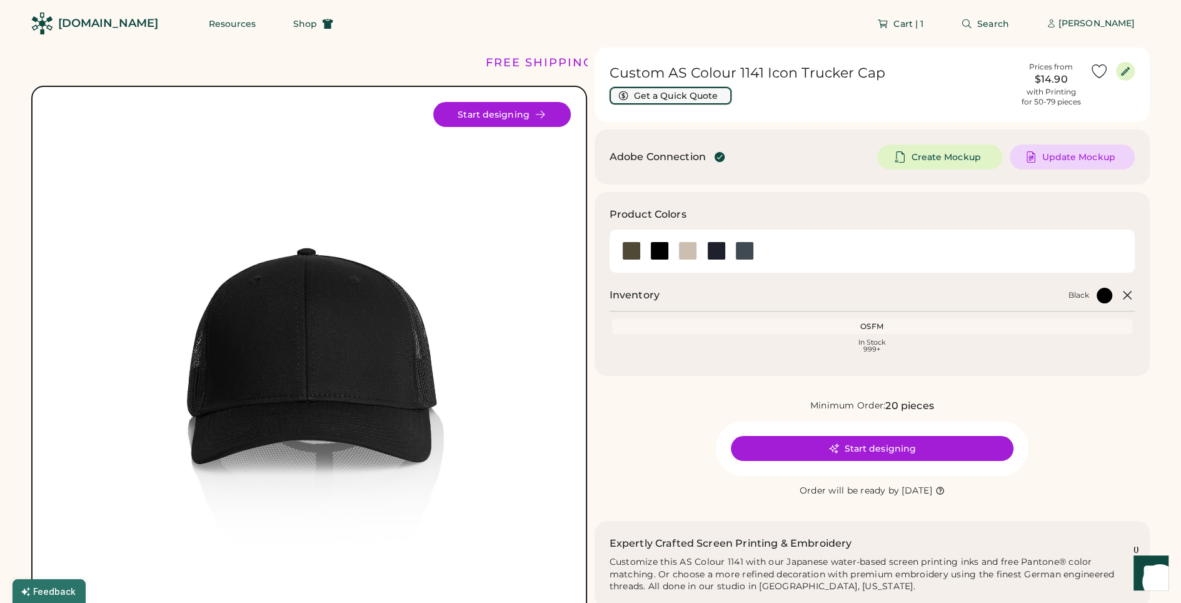
click at [681, 91] on button "Get a Quick Quote" at bounding box center [671, 96] width 122 height 18
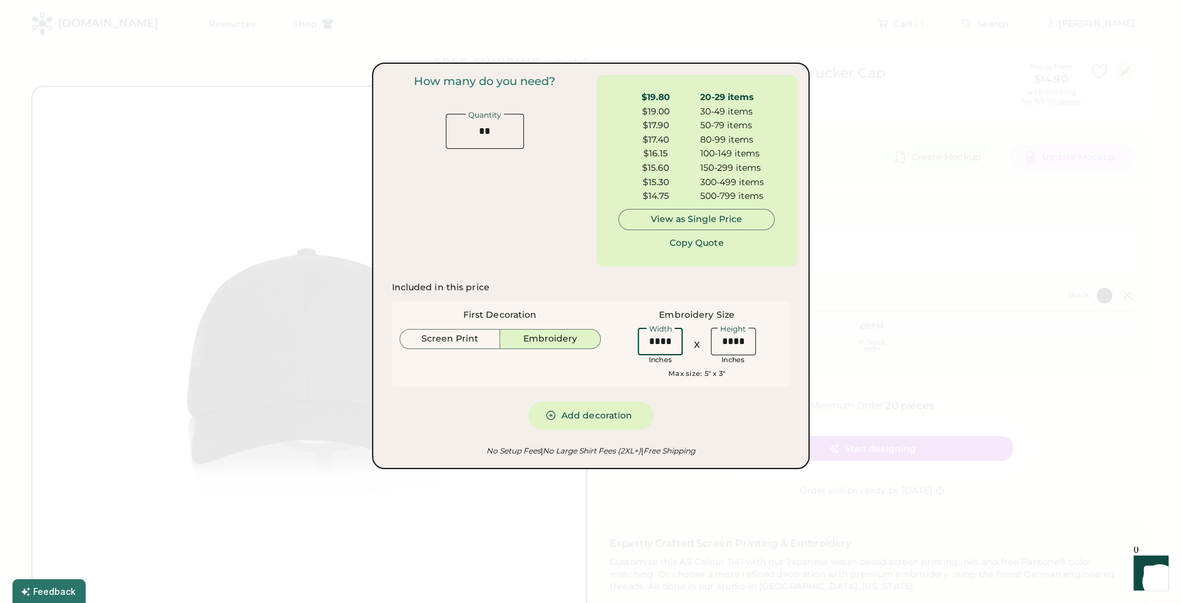
drag, startPoint x: 669, startPoint y: 338, endPoint x: 652, endPoint y: 340, distance: 17.0
click at [650, 338] on input "input" at bounding box center [660, 342] width 45 height 28
click at [701, 417] on div "Included in this price First Decoration Screen Print Embroidery Embroidery Size…" at bounding box center [591, 355] width 398 height 148
click at [684, 242] on button "Copy Quote" at bounding box center [697, 242] width 94 height 25
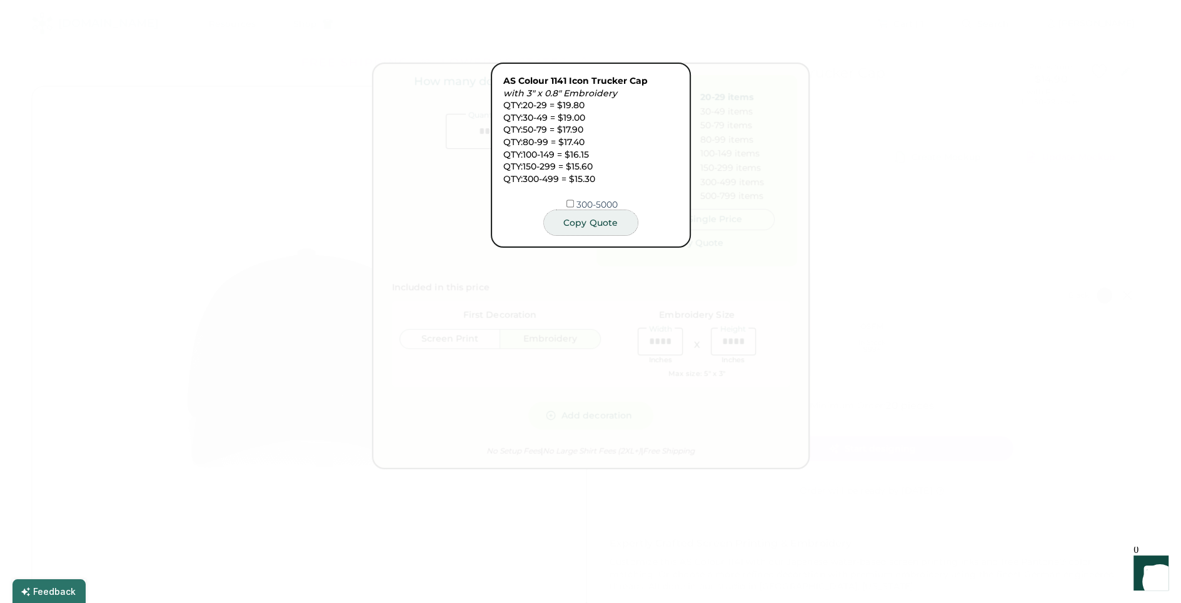
click at [591, 218] on button "Copy Quote" at bounding box center [591, 222] width 94 height 25
click at [844, 401] on div at bounding box center [590, 301] width 1181 height 603
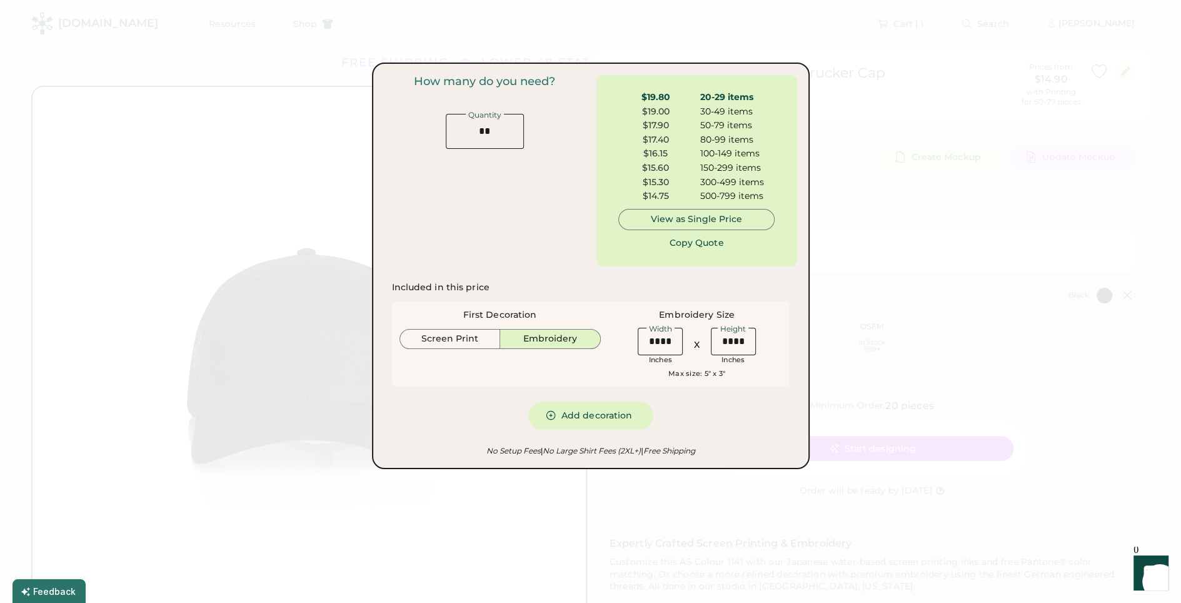
click at [833, 389] on div at bounding box center [590, 301] width 1181 height 603
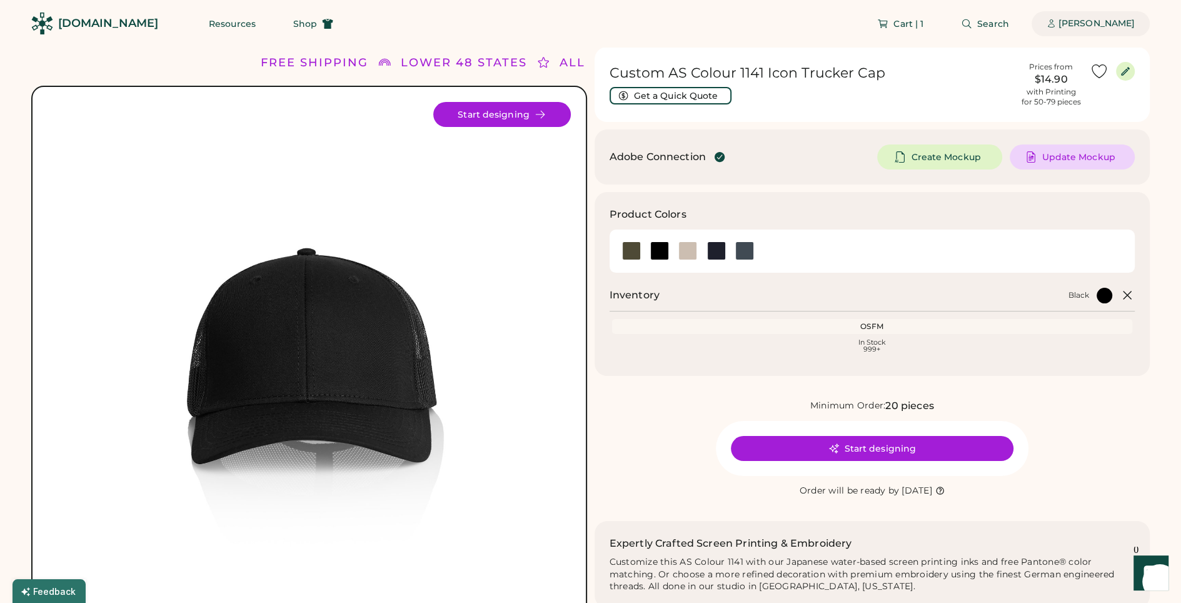
click at [1082, 29] on div "[PERSON_NAME]" at bounding box center [1097, 24] width 76 height 13
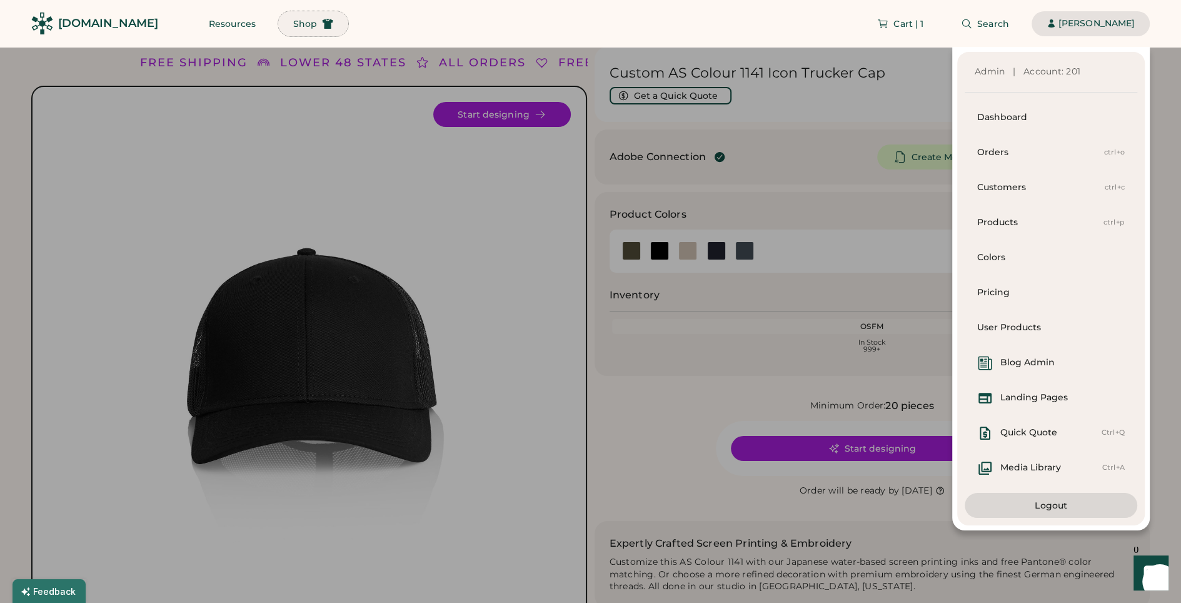
click at [323, 26] on use at bounding box center [328, 24] width 11 height 10
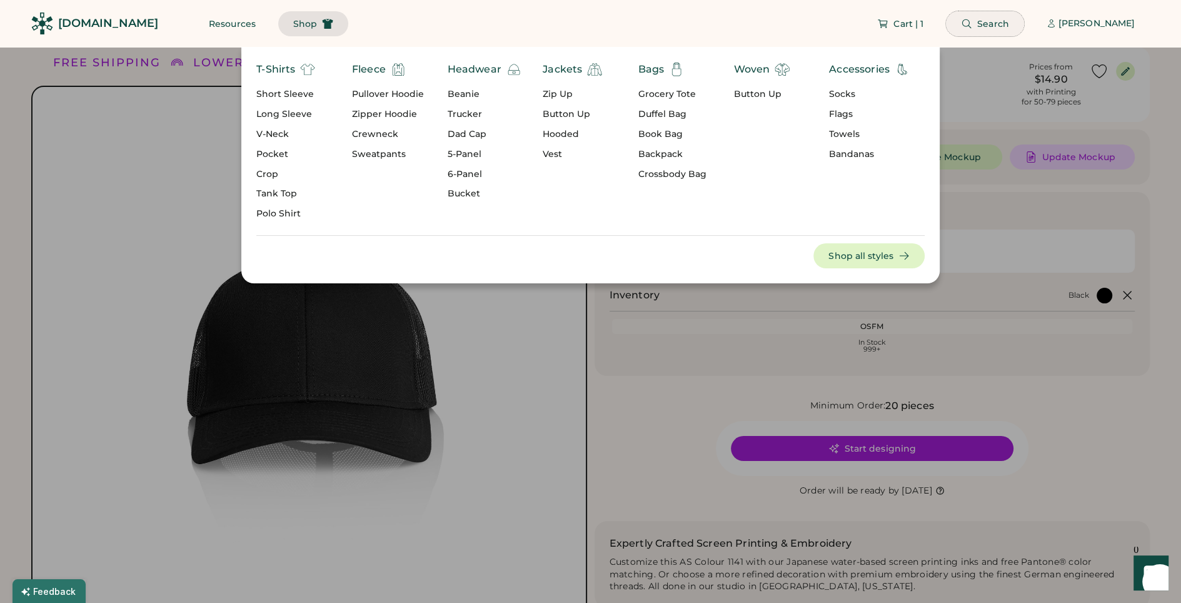
click at [978, 30] on button "Search" at bounding box center [985, 23] width 78 height 25
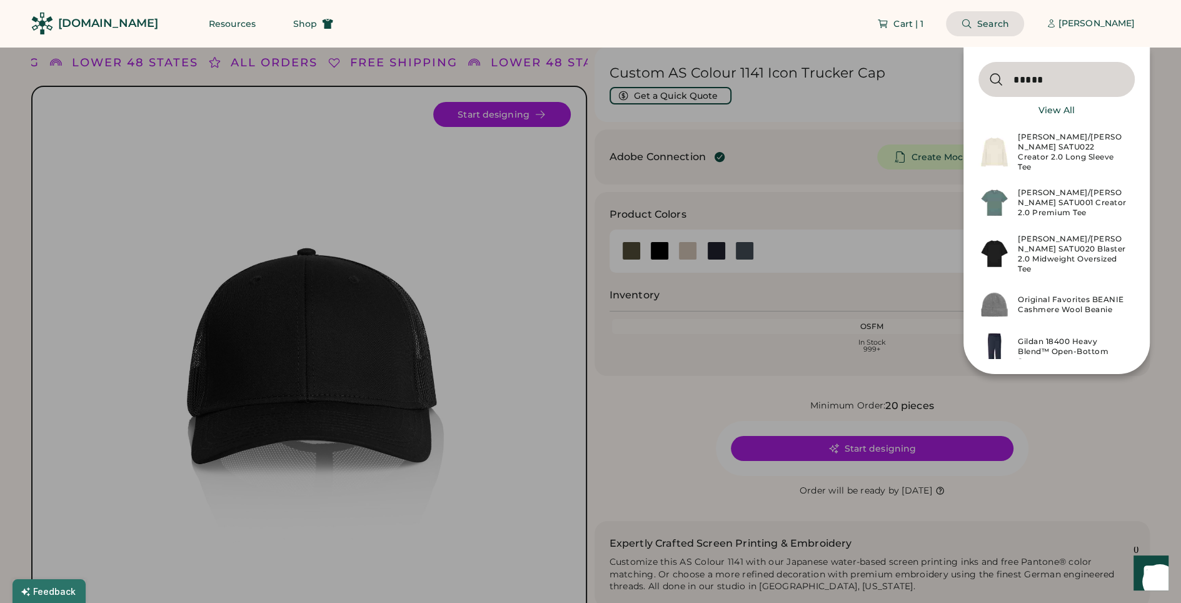
type input "*****"
click at [1089, 191] on div "Stanley/Stella SATU001 Creator 2.0 Premium Tee" at bounding box center [1072, 203] width 109 height 30
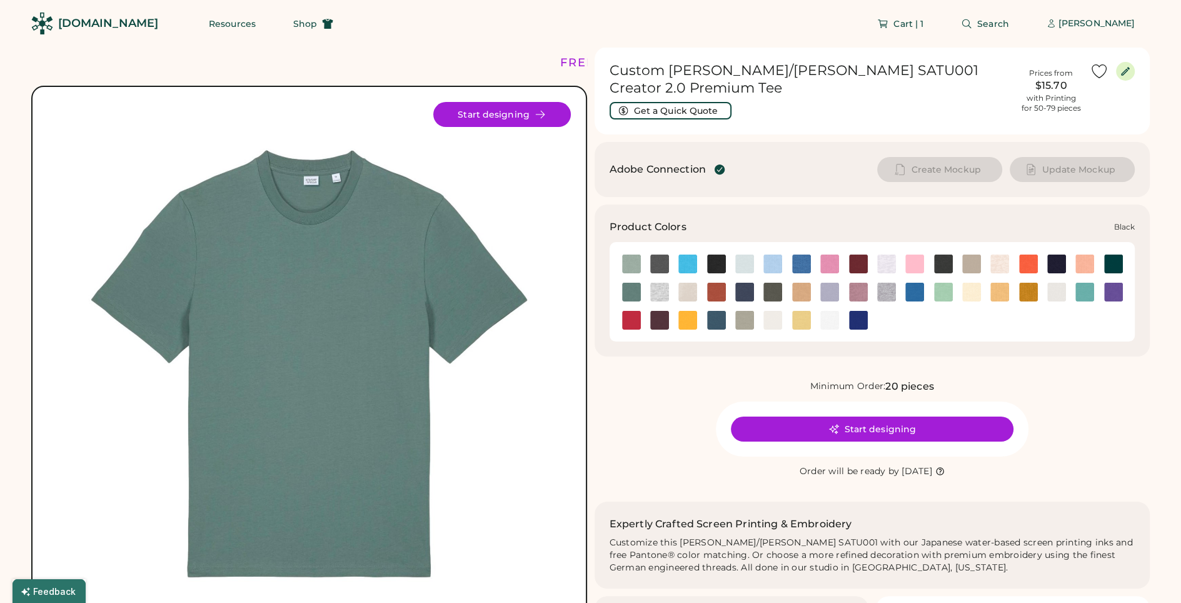
click at [712, 255] on img at bounding box center [716, 264] width 19 height 19
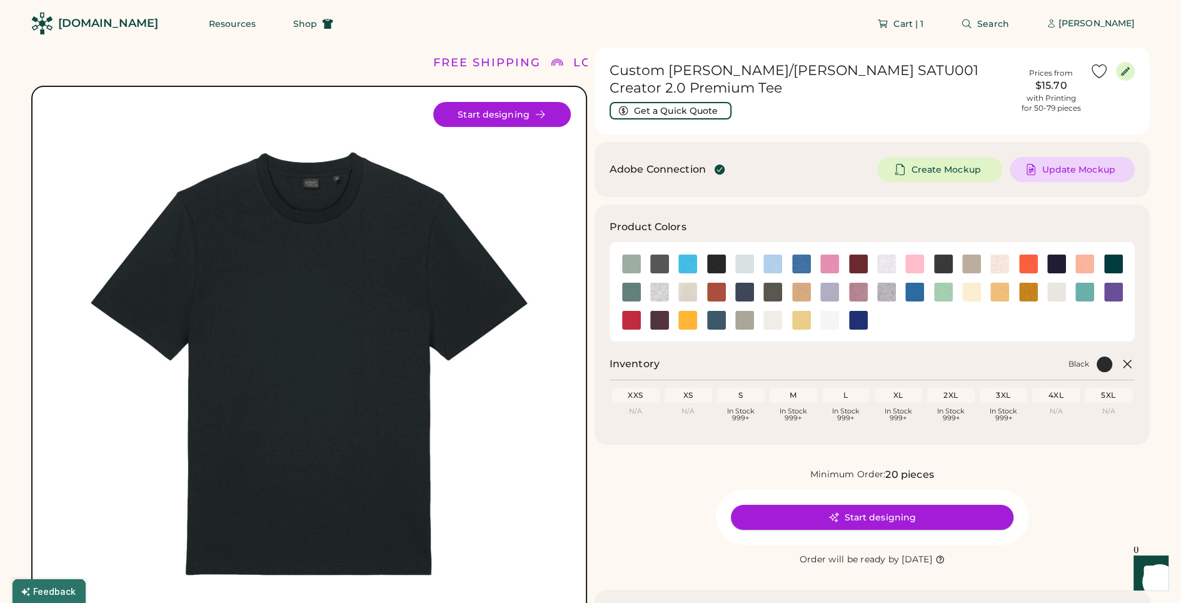
click at [851, 508] on button "Start designing" at bounding box center [872, 517] width 283 height 25
click at [931, 165] on span "Create Mockup" at bounding box center [945, 169] width 69 height 9
click at [989, 24] on span "Search" at bounding box center [994, 23] width 32 height 9
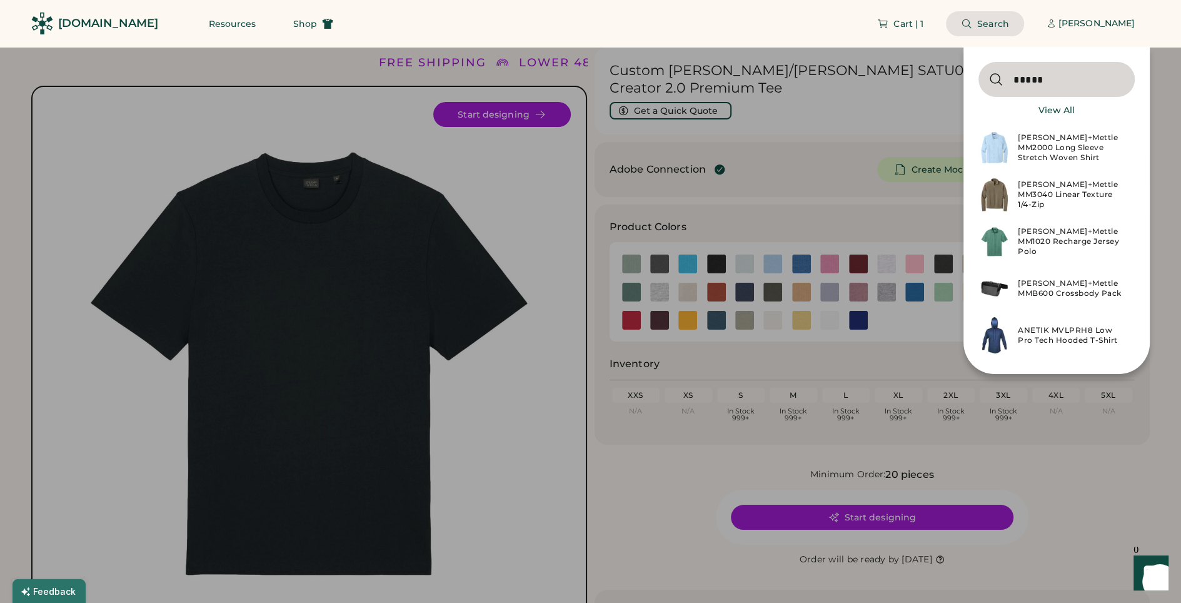
type input "*****"
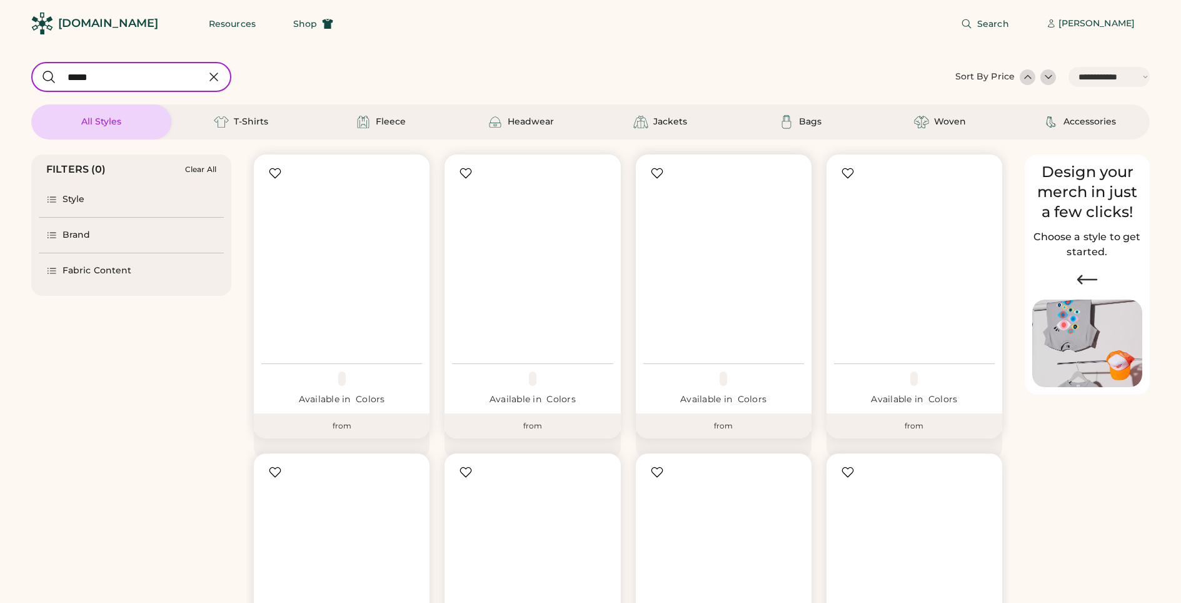
select select "*****"
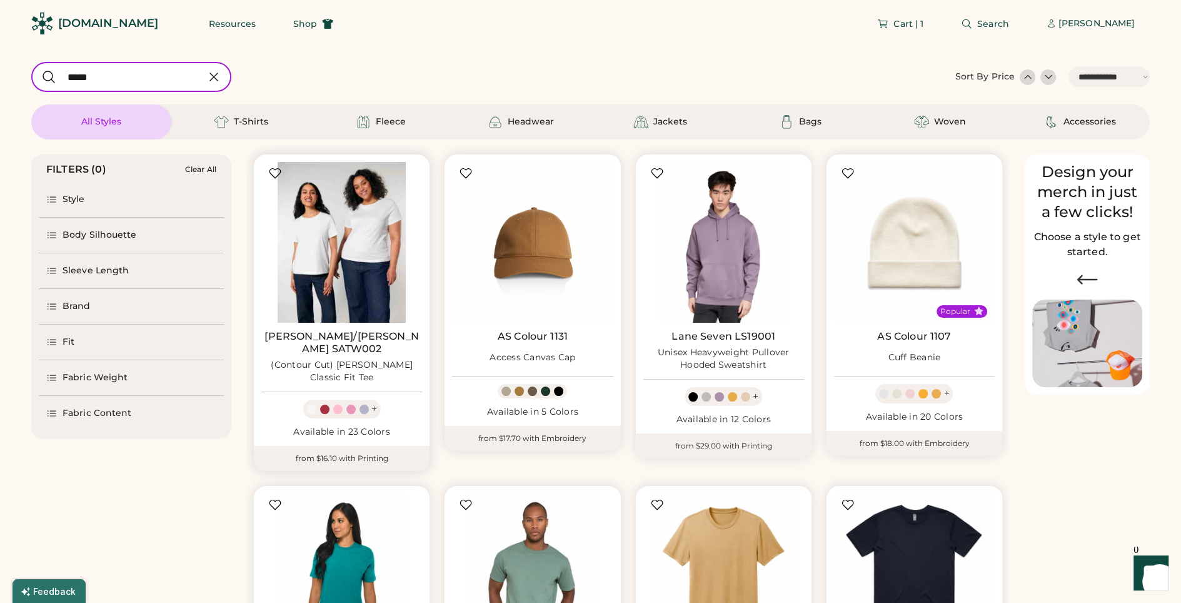
click at [388, 285] on img at bounding box center [341, 242] width 161 height 161
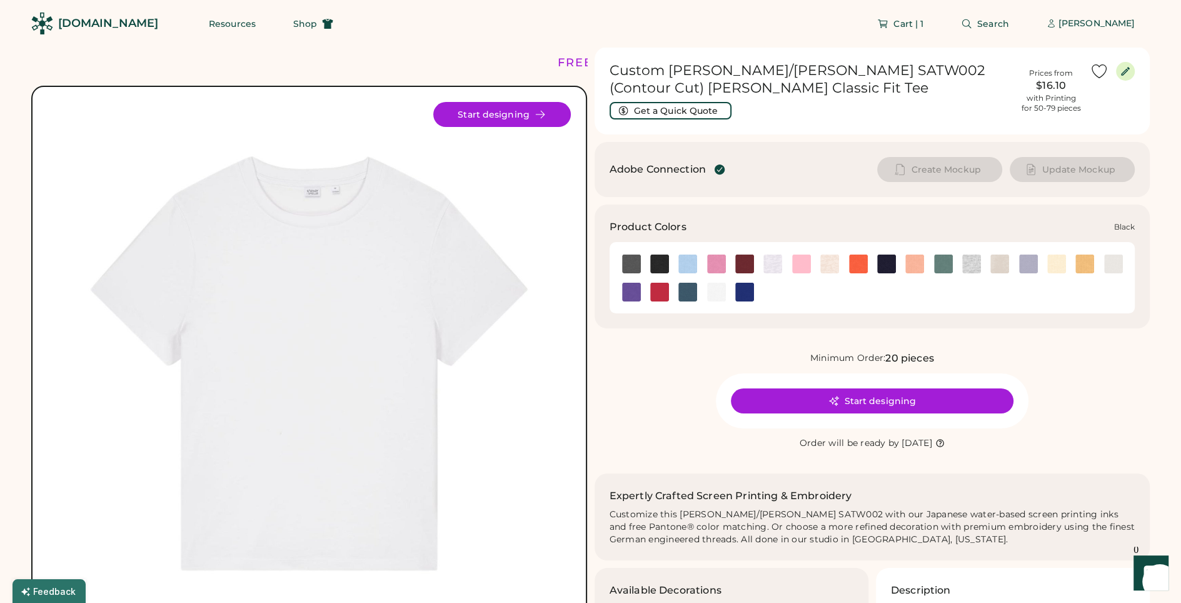
click at [660, 260] on img at bounding box center [659, 264] width 19 height 19
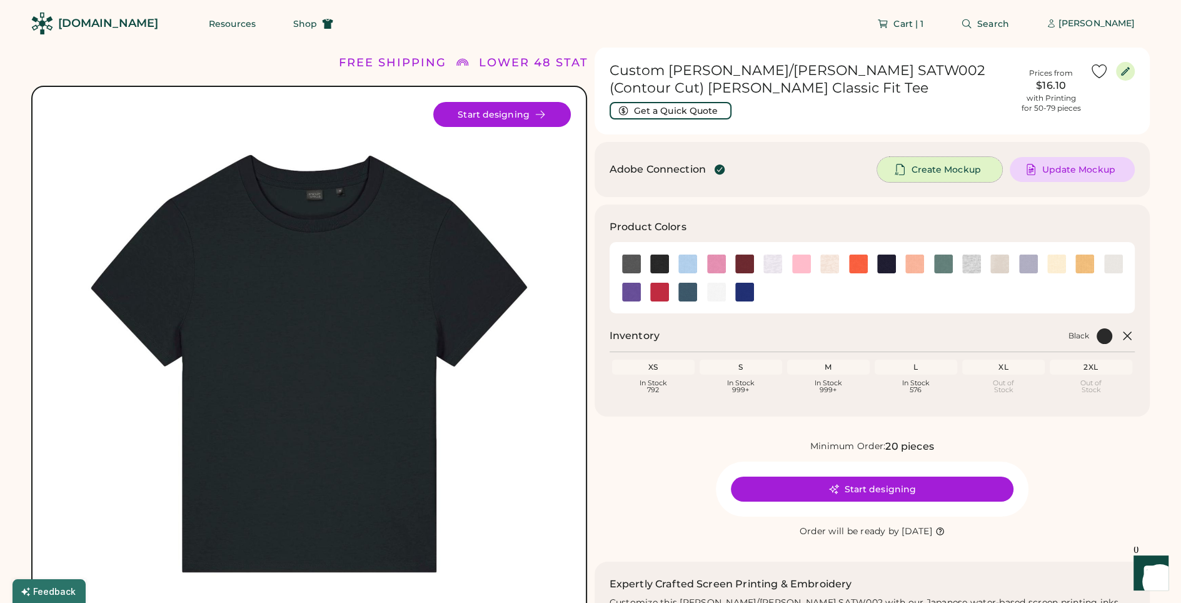
click at [906, 170] on icon at bounding box center [900, 169] width 11 height 11
click at [971, 23] on icon at bounding box center [966, 23] width 11 height 11
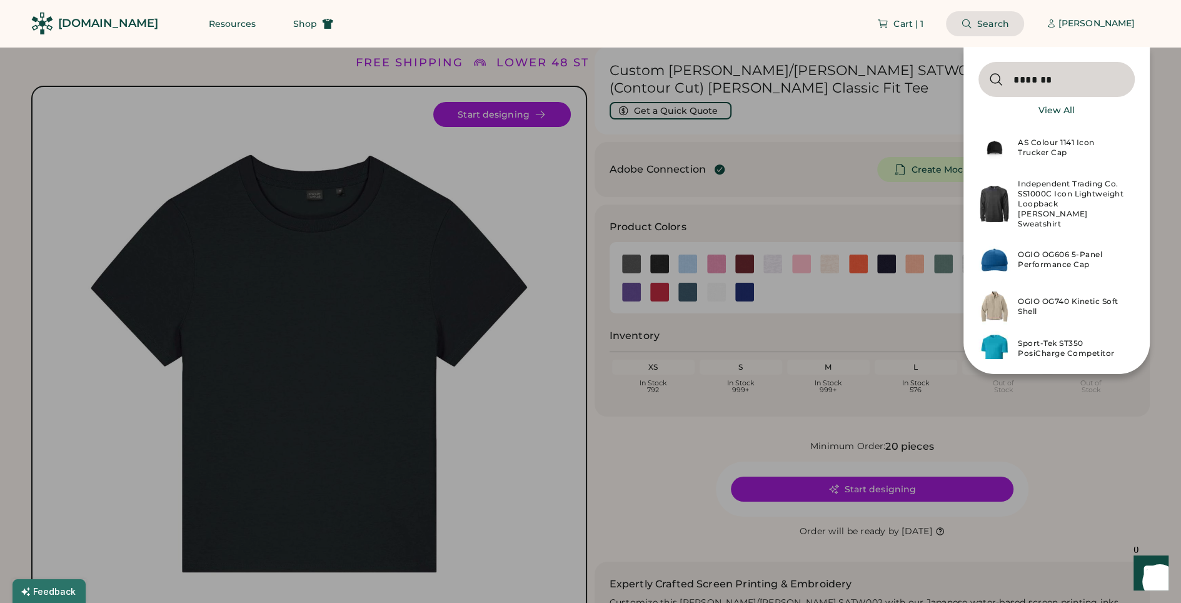
type input "*******"
click at [1081, 148] on div "AS Colour 1141 Icon Trucker Cap" at bounding box center [1072, 148] width 109 height 20
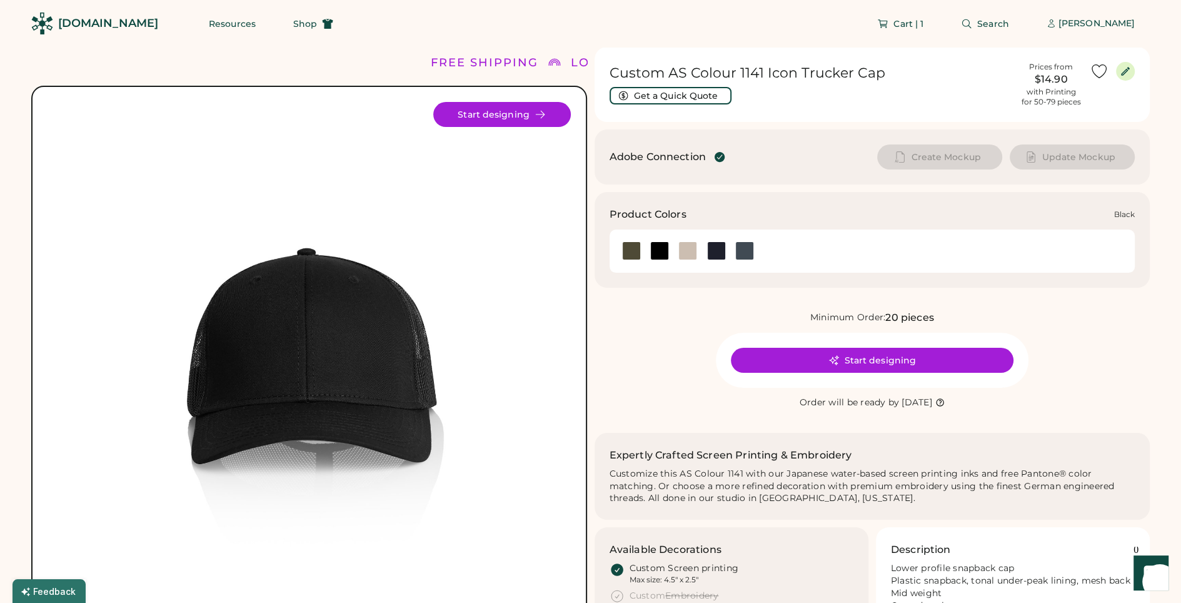
click at [658, 255] on div at bounding box center [659, 250] width 19 height 19
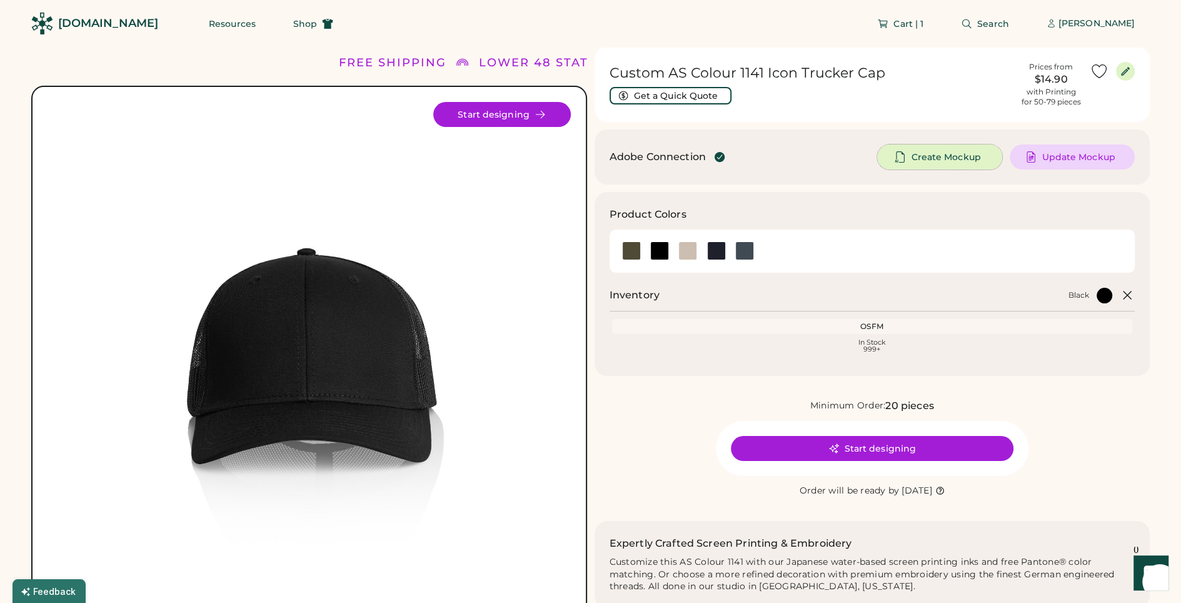
click at [931, 159] on span "Create Mockup" at bounding box center [945, 157] width 69 height 9
